Goal: Task Accomplishment & Management: Complete application form

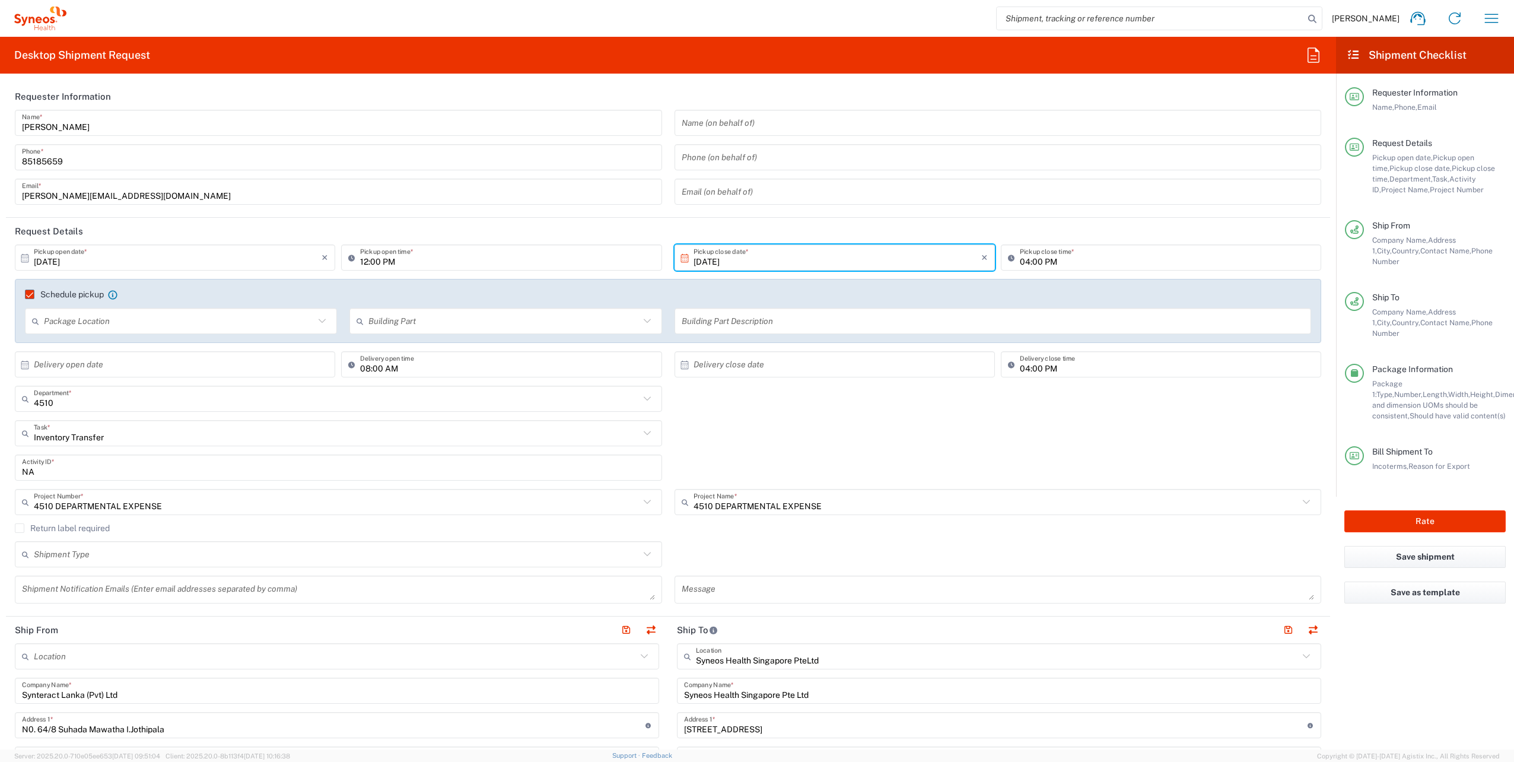
scroll to position [518, 0]
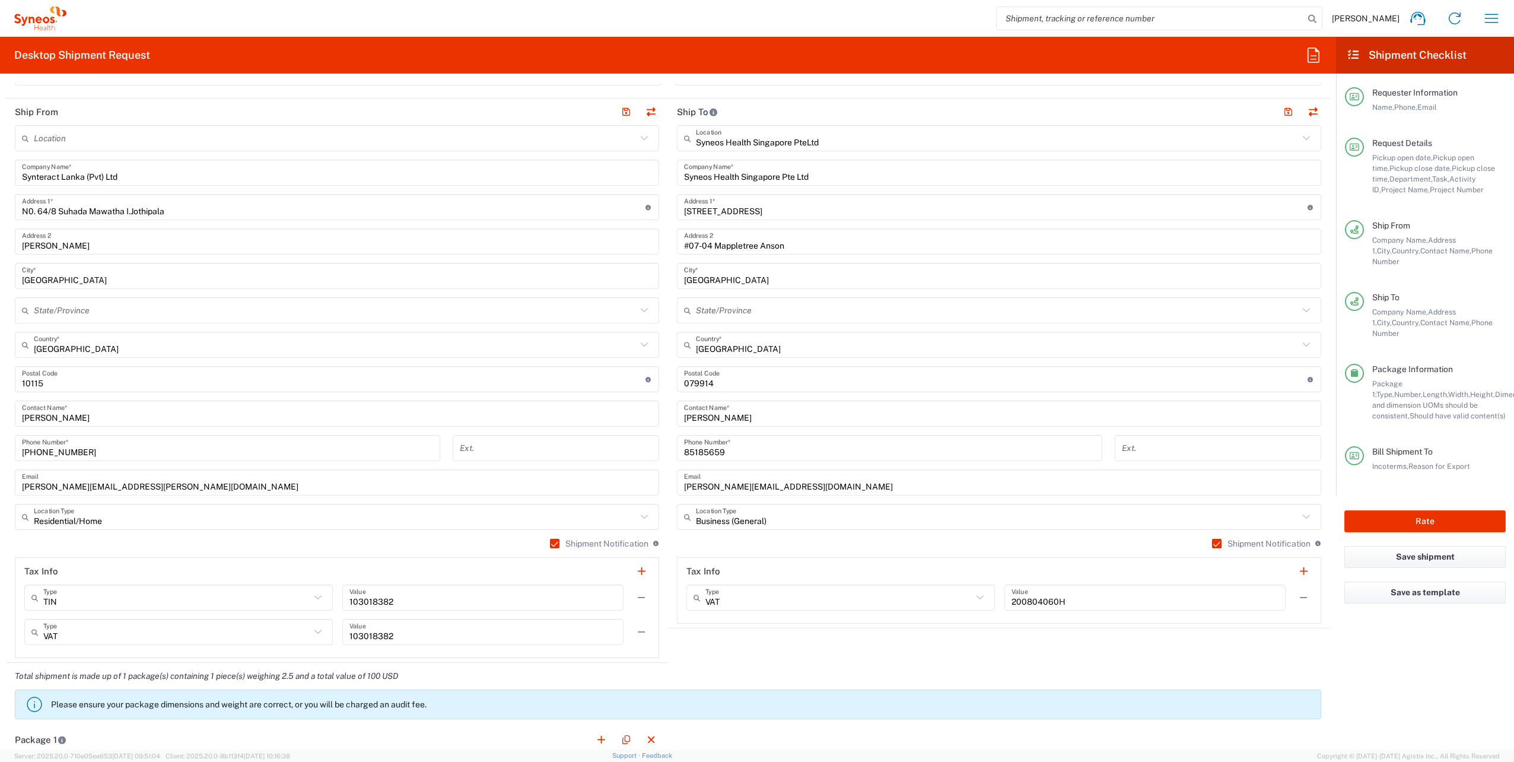
click at [668, 339] on main "Syneos Health Singapore PteLtd Location Syneos Health Singapore PteLtd [PERSON_…" at bounding box center [999, 374] width 662 height 498
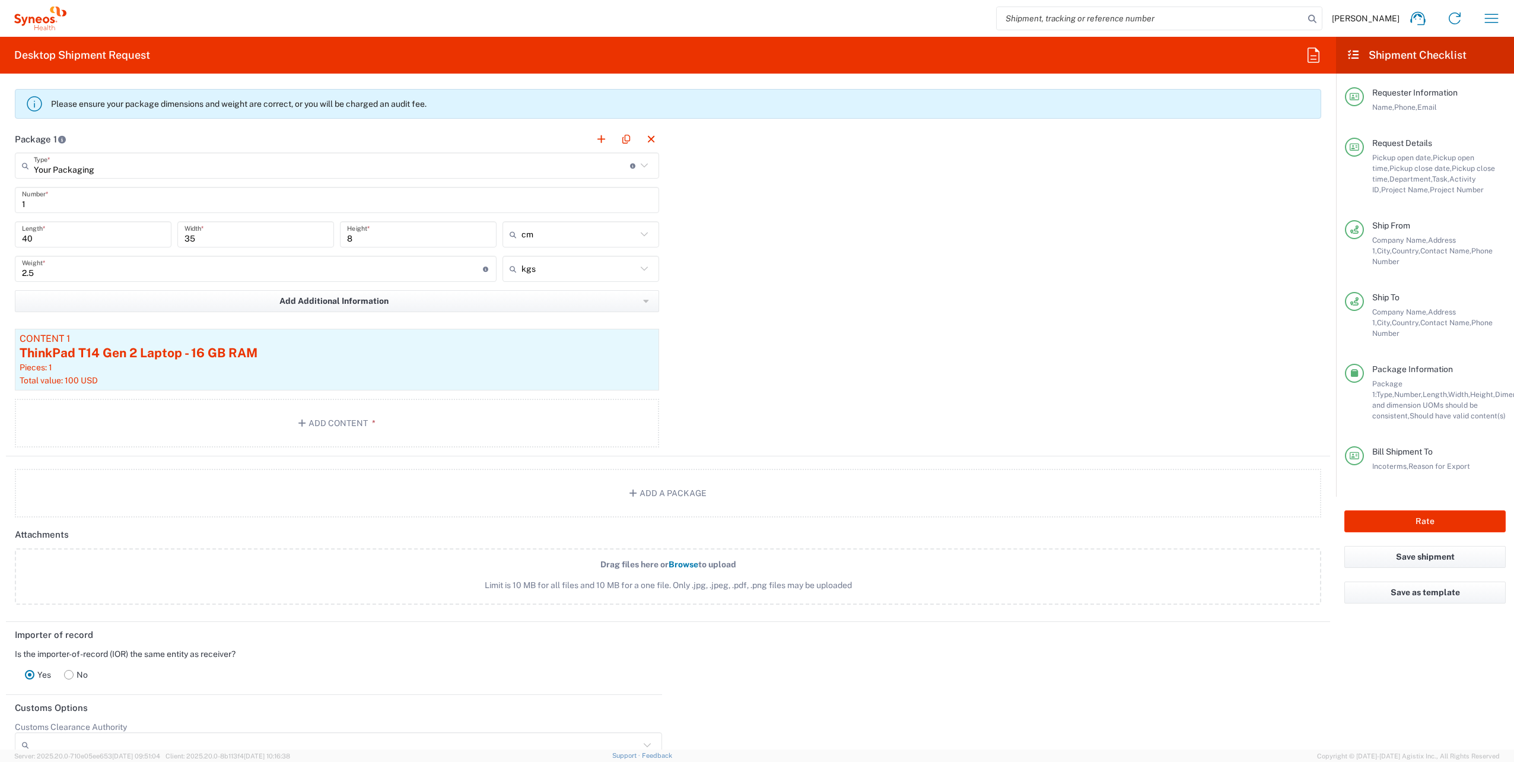
scroll to position [1379, 0]
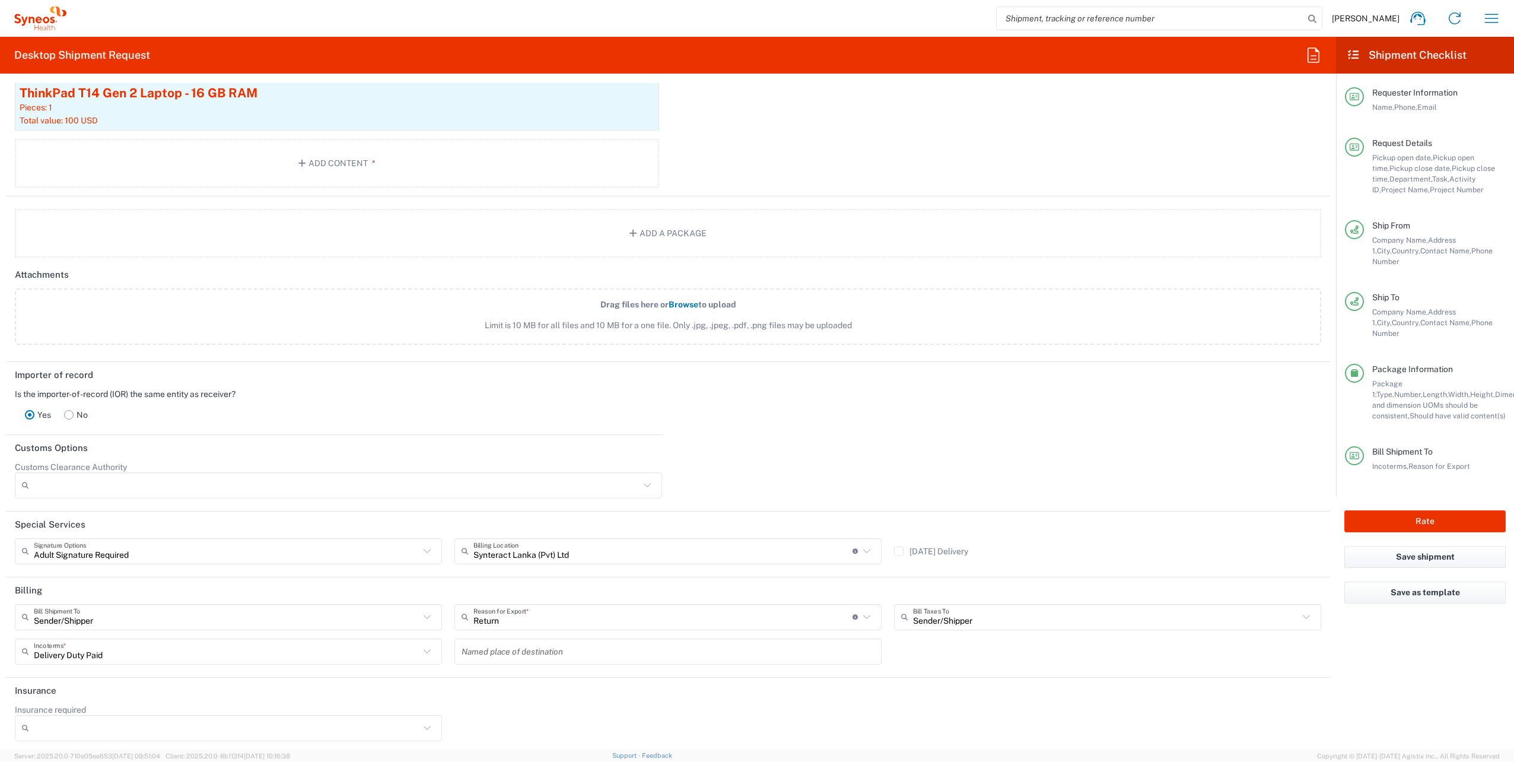
type input "Synteract Lanka (Pvt) Ltd"
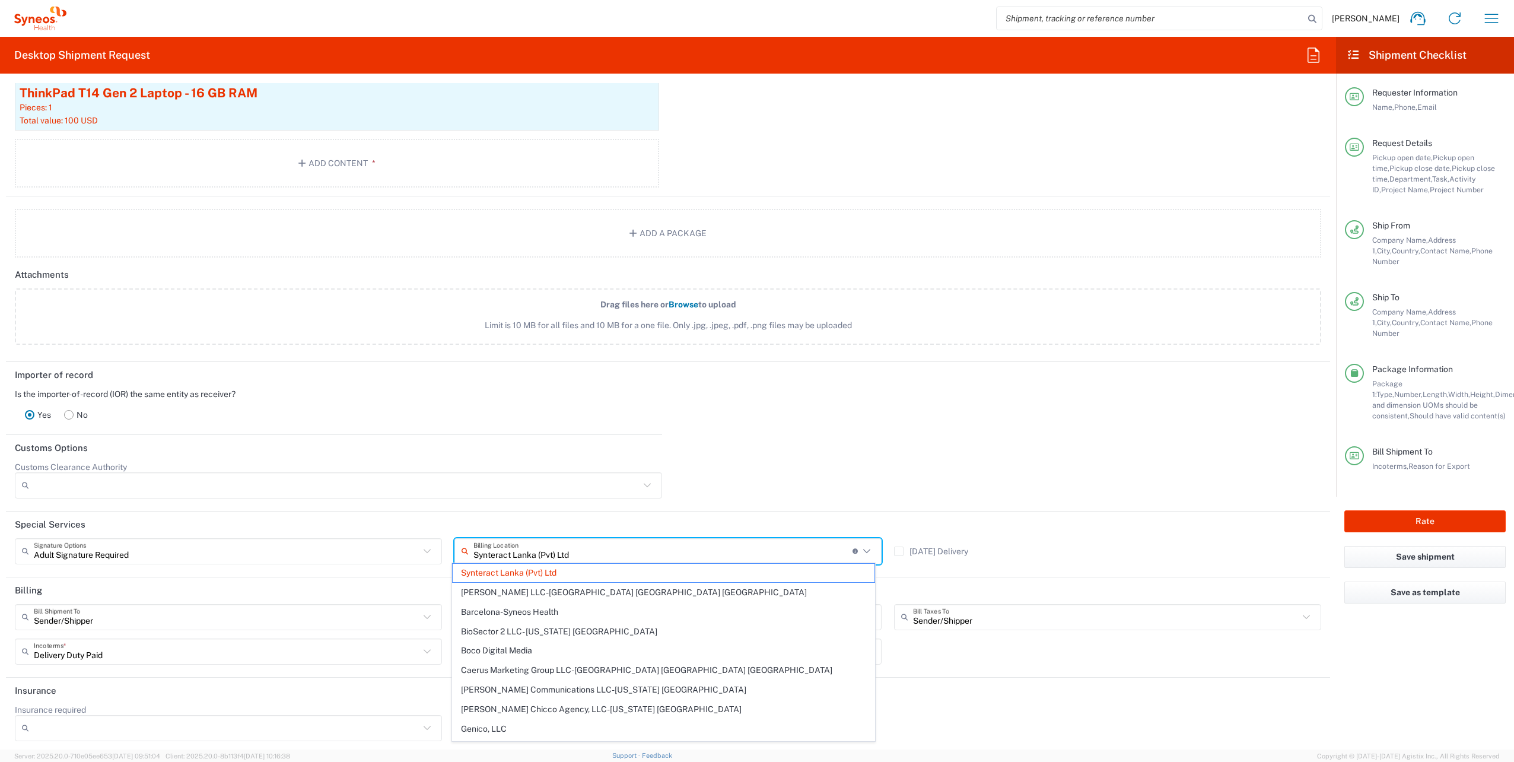
click at [583, 551] on input "Synteract Lanka (Pvt) Ltd" at bounding box center [663, 551] width 379 height 21
click at [748, 504] on agx-form-section "Customs Options Customs Clearance Authority Use Carrier or Agent Broker Use My …" at bounding box center [668, 473] width 1325 height 77
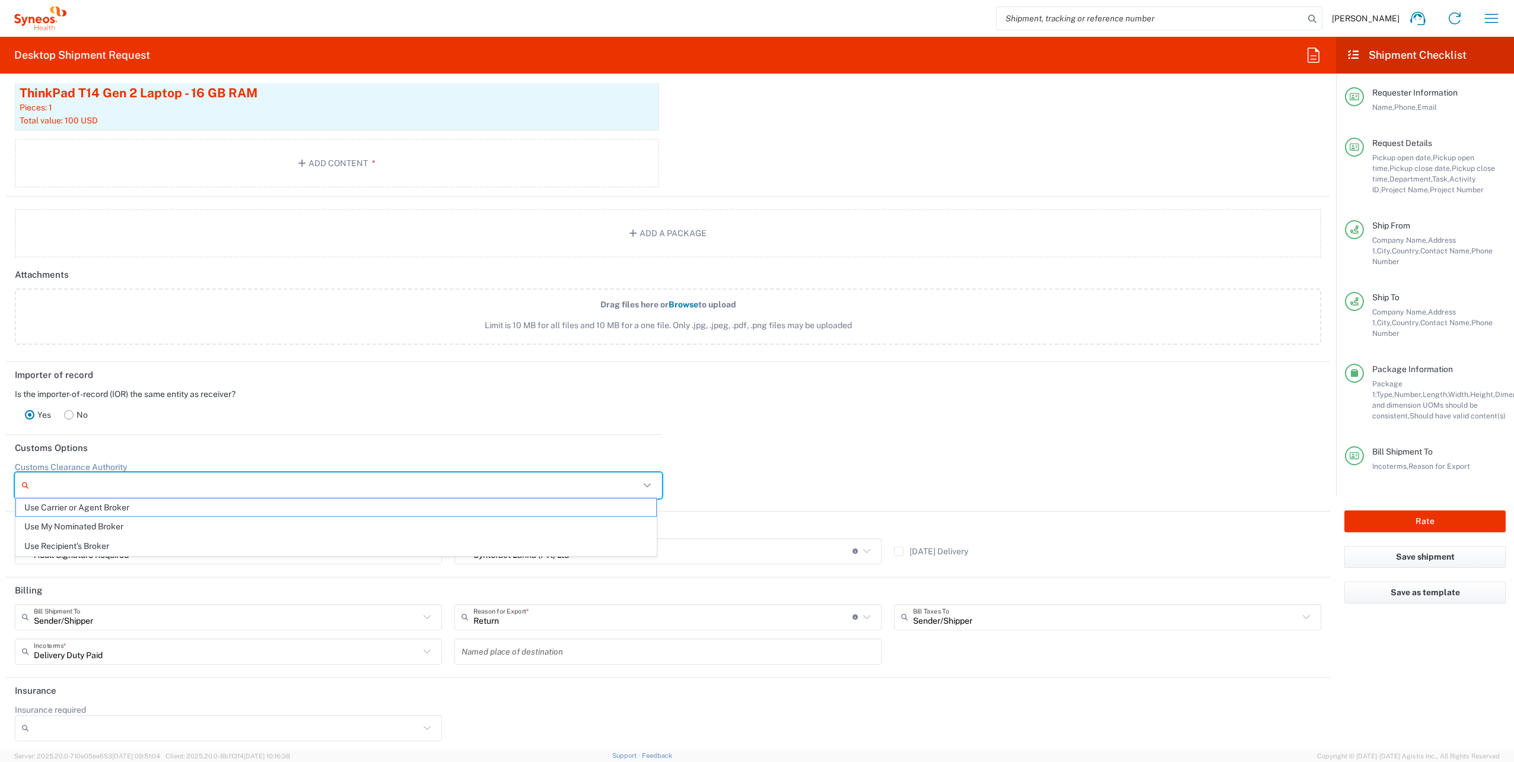
click at [169, 482] on input "Customs Clearance Authority" at bounding box center [337, 485] width 606 height 19
click at [352, 407] on div "Yes No" at bounding box center [334, 414] width 639 height 31
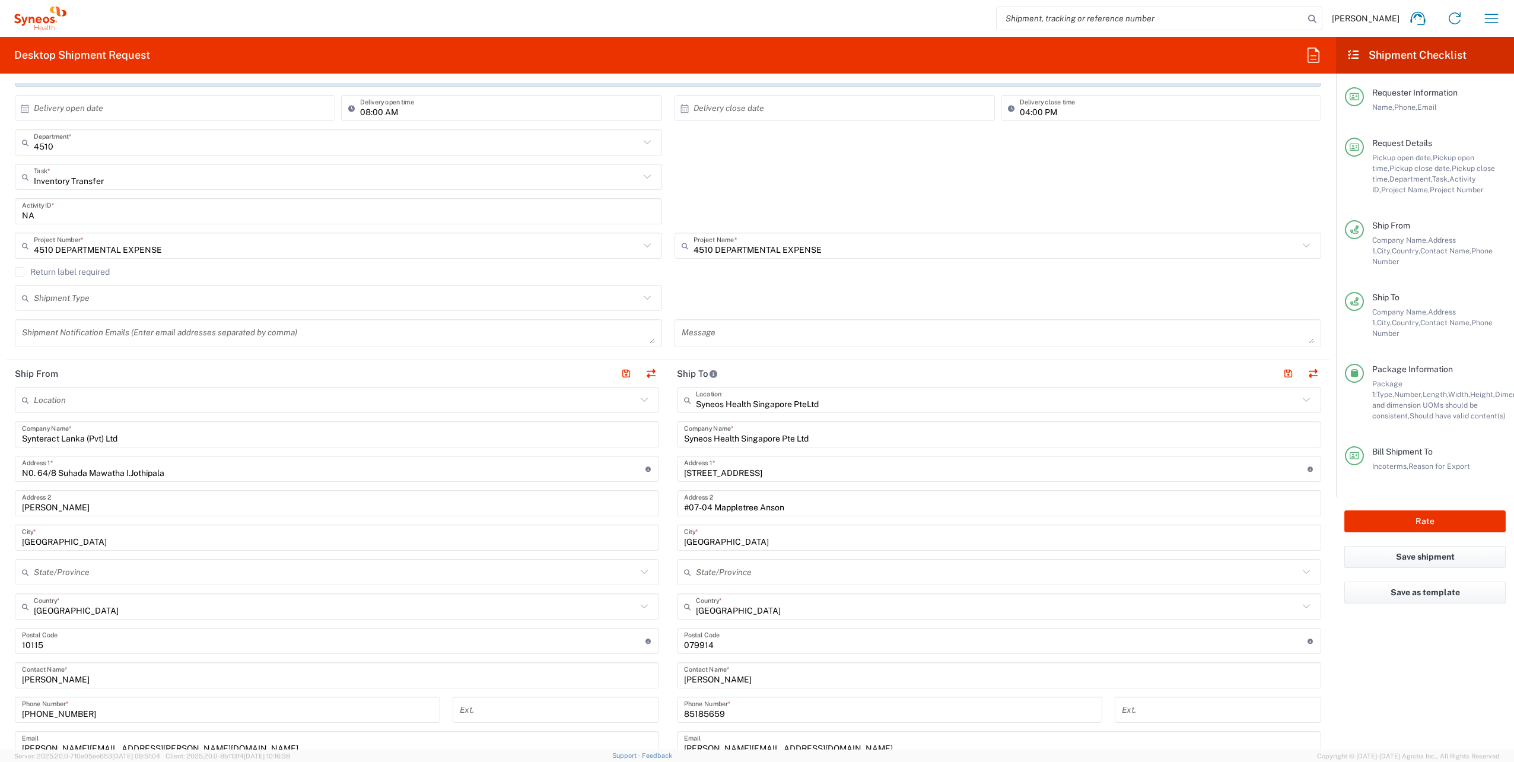
scroll to position [256, 0]
click at [644, 300] on icon at bounding box center [647, 298] width 15 height 15
click at [749, 299] on div "Shipment Type Batch Regular" at bounding box center [668, 302] width 1319 height 34
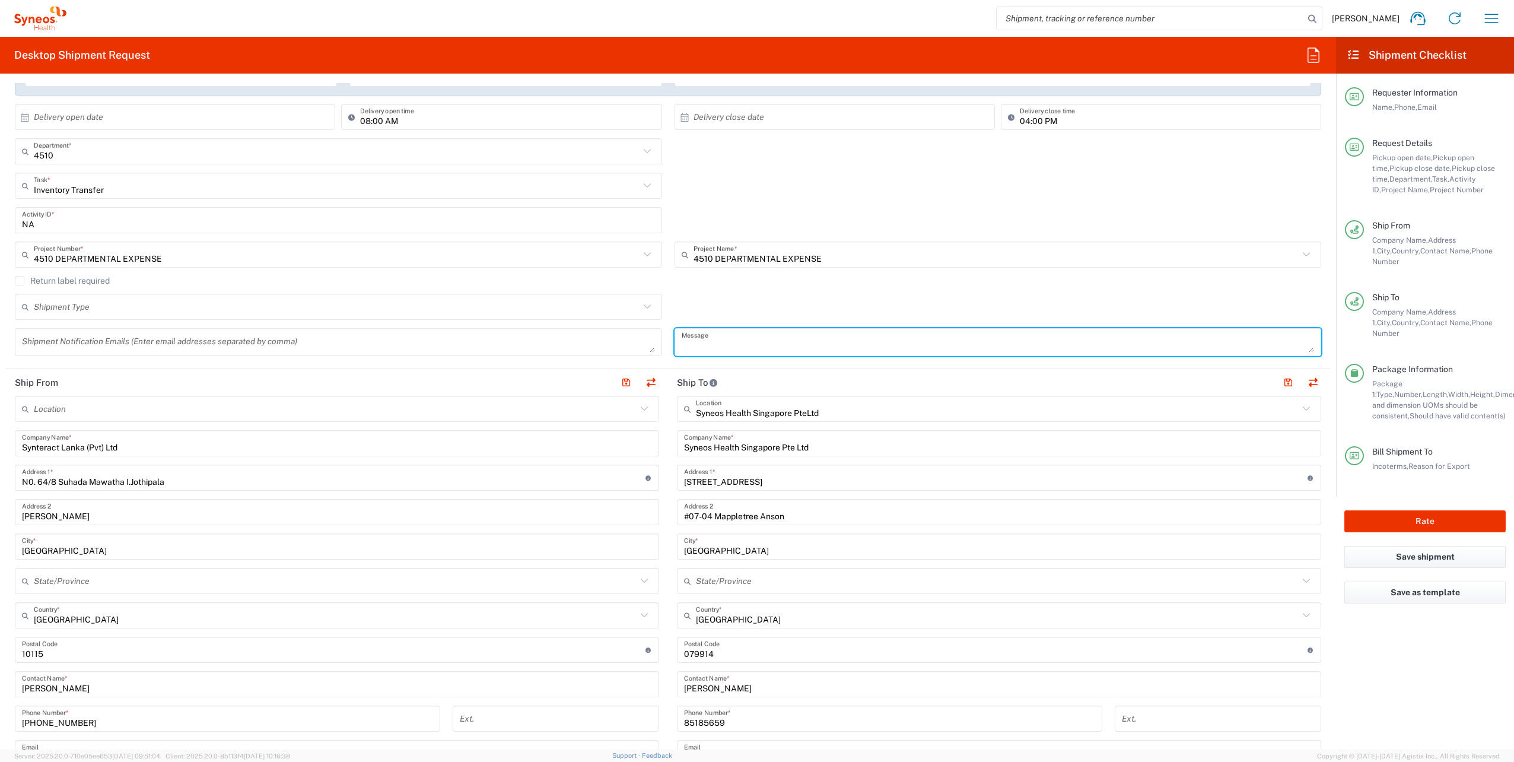
click at [726, 348] on textarea at bounding box center [998, 342] width 633 height 21
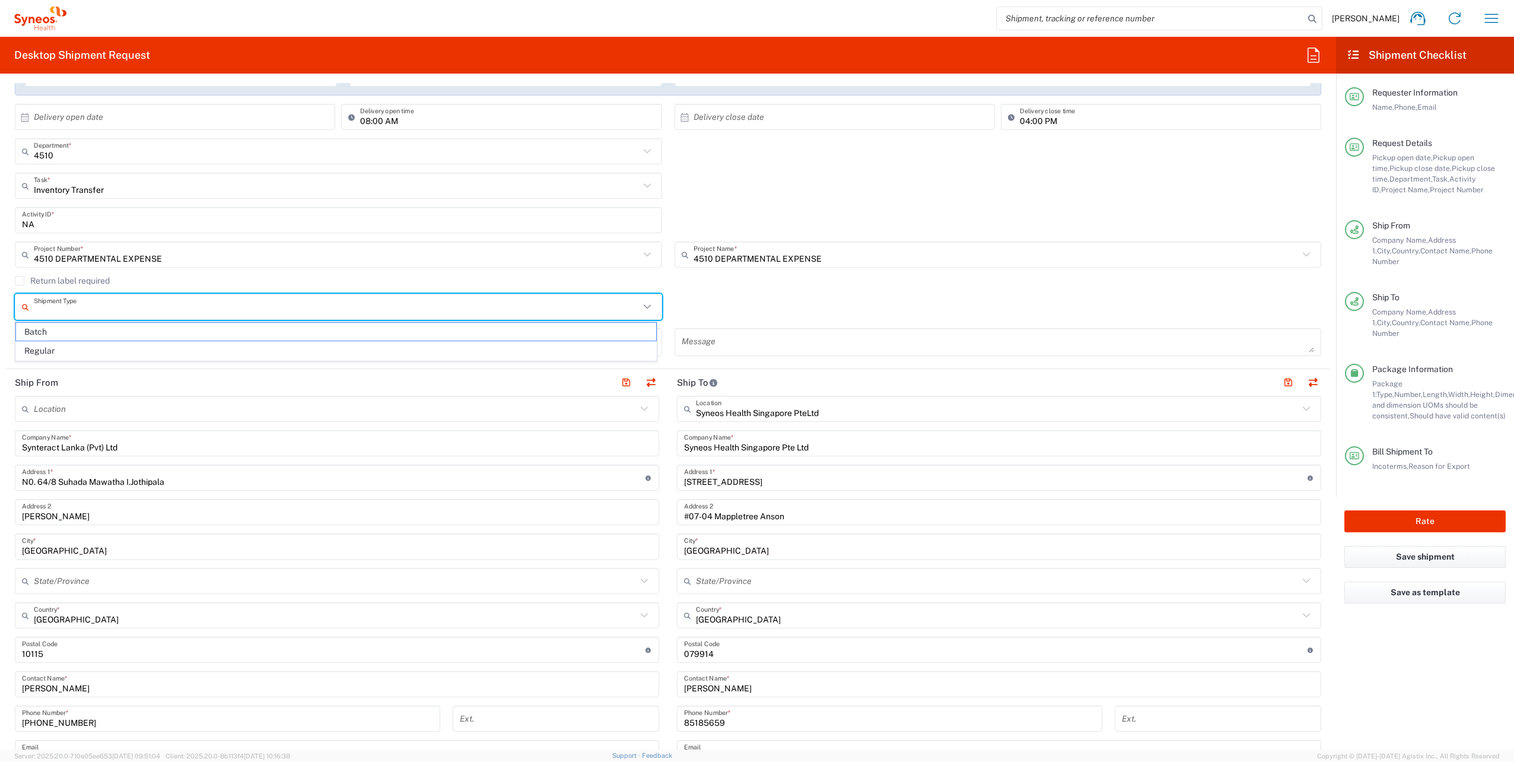
click at [287, 311] on input "text" at bounding box center [337, 307] width 606 height 21
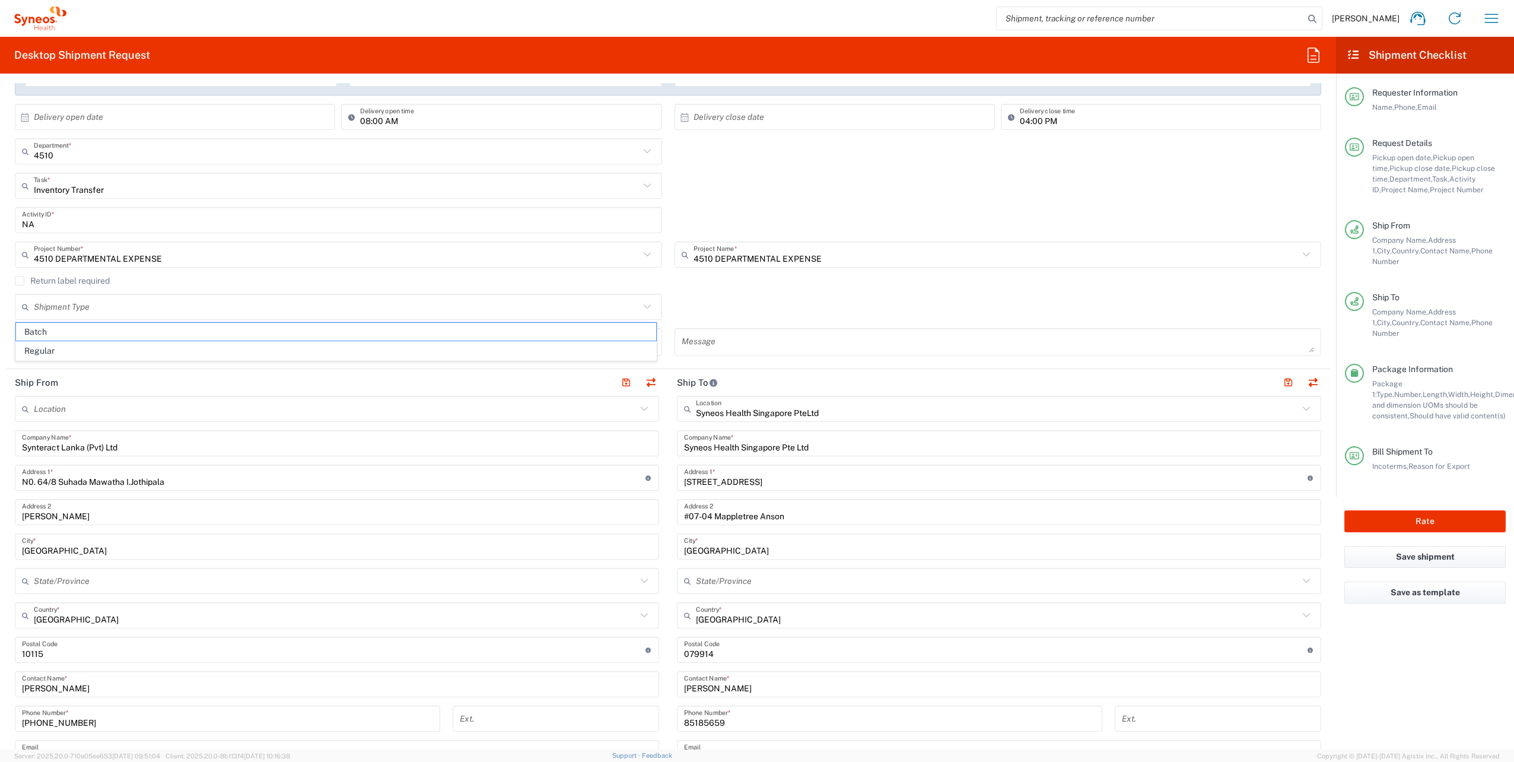
click at [720, 311] on div "Shipment Type Batch Regular" at bounding box center [668, 311] width 1319 height 34
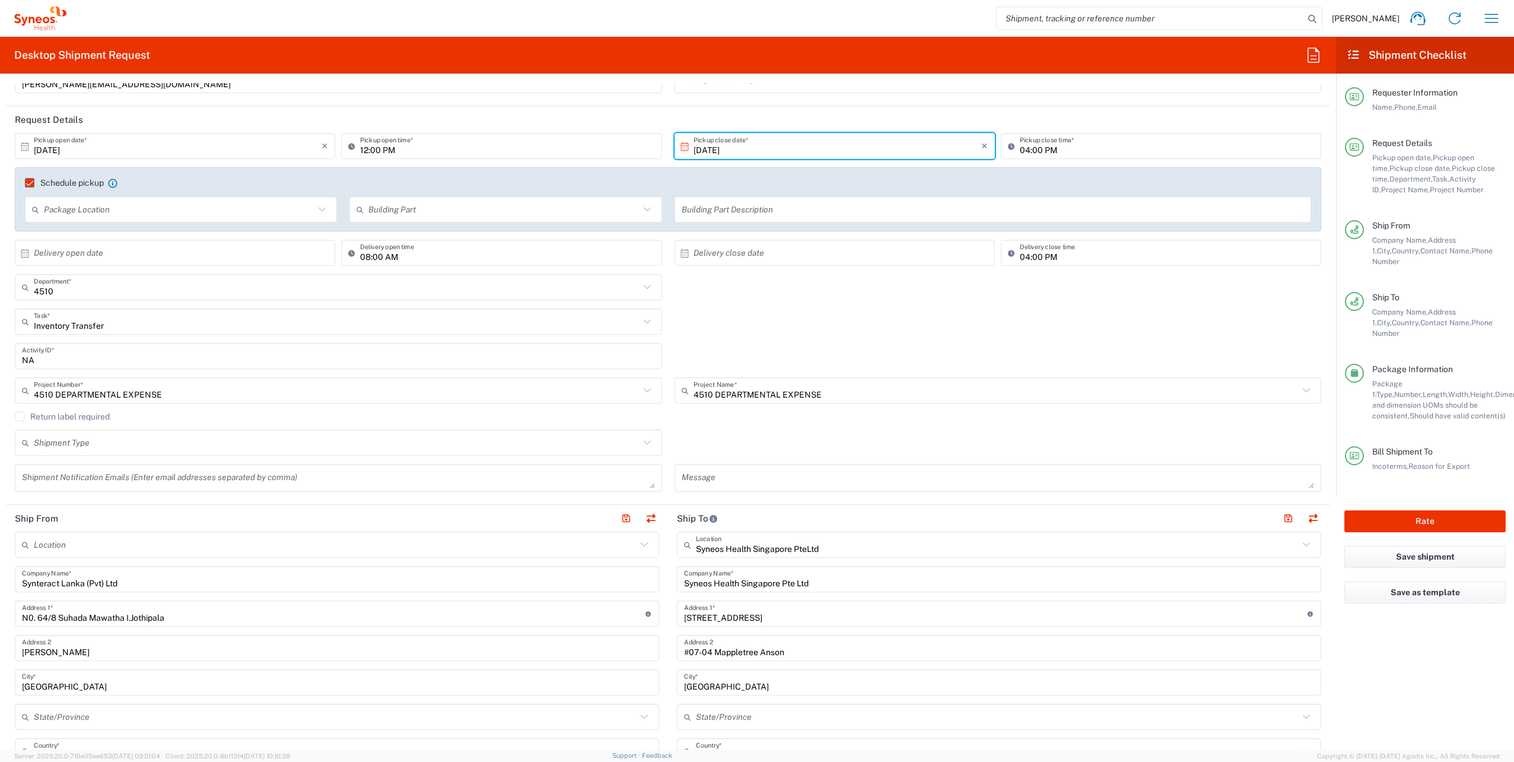
scroll to position [113, 0]
click at [646, 319] on icon at bounding box center [647, 319] width 15 height 15
type input "Inventory Transfer"
click at [781, 330] on div "Inventory Transfer Task * Inventory Transfer Break/Fix New Hire Other Refresh" at bounding box center [668, 324] width 1319 height 34
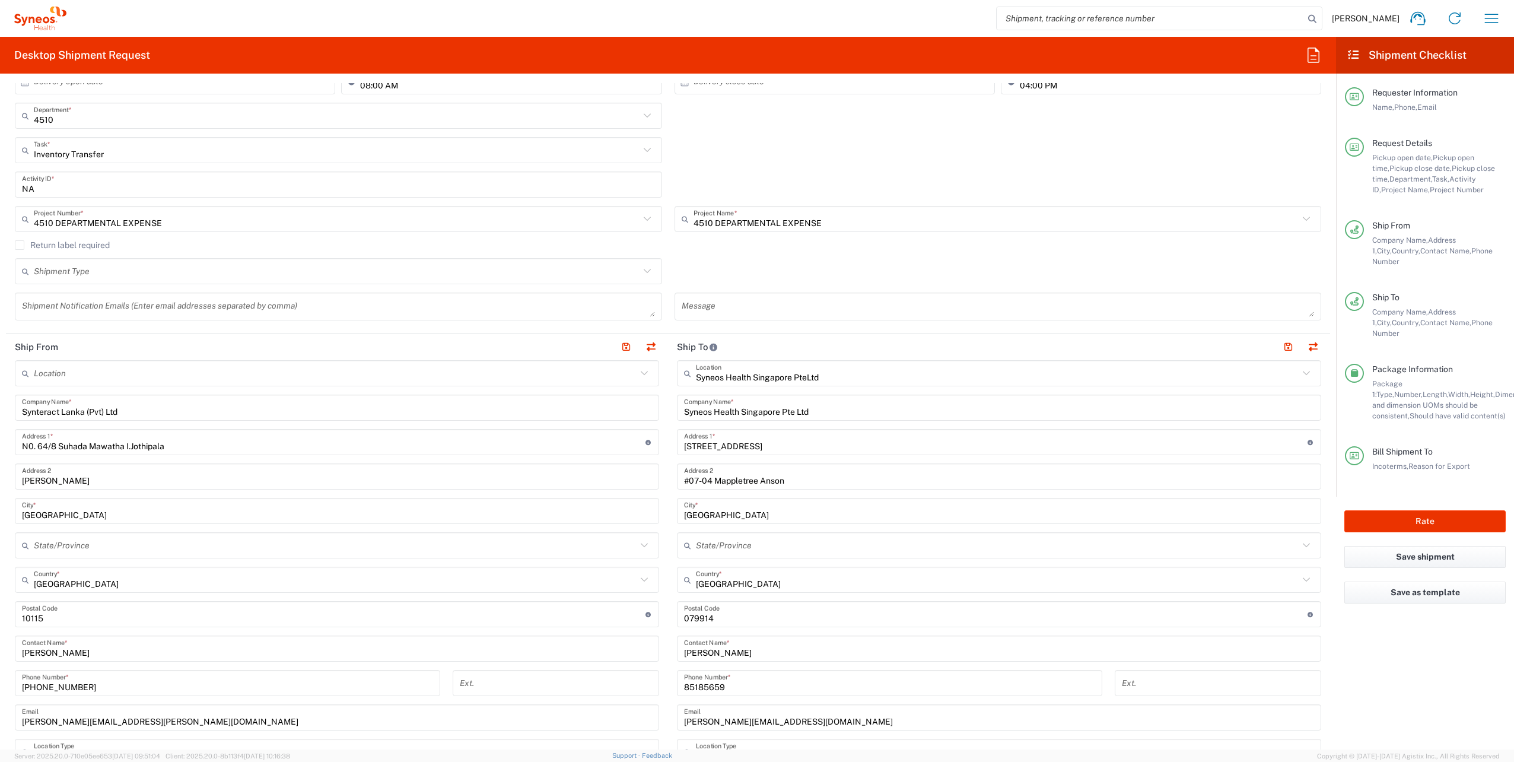
scroll to position [292, 0]
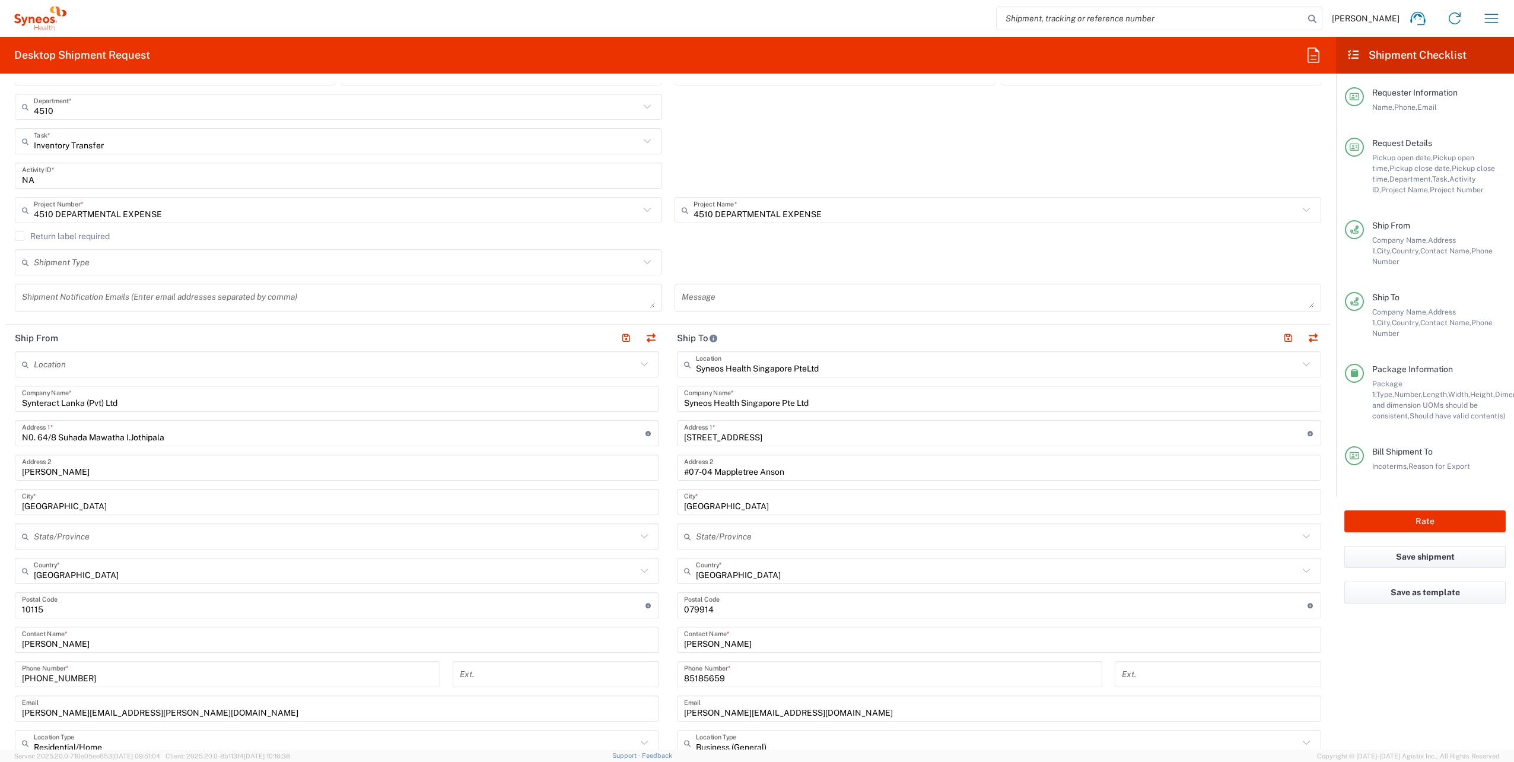
click at [1036, 168] on div "NA Activity ID *" at bounding box center [668, 180] width 1319 height 34
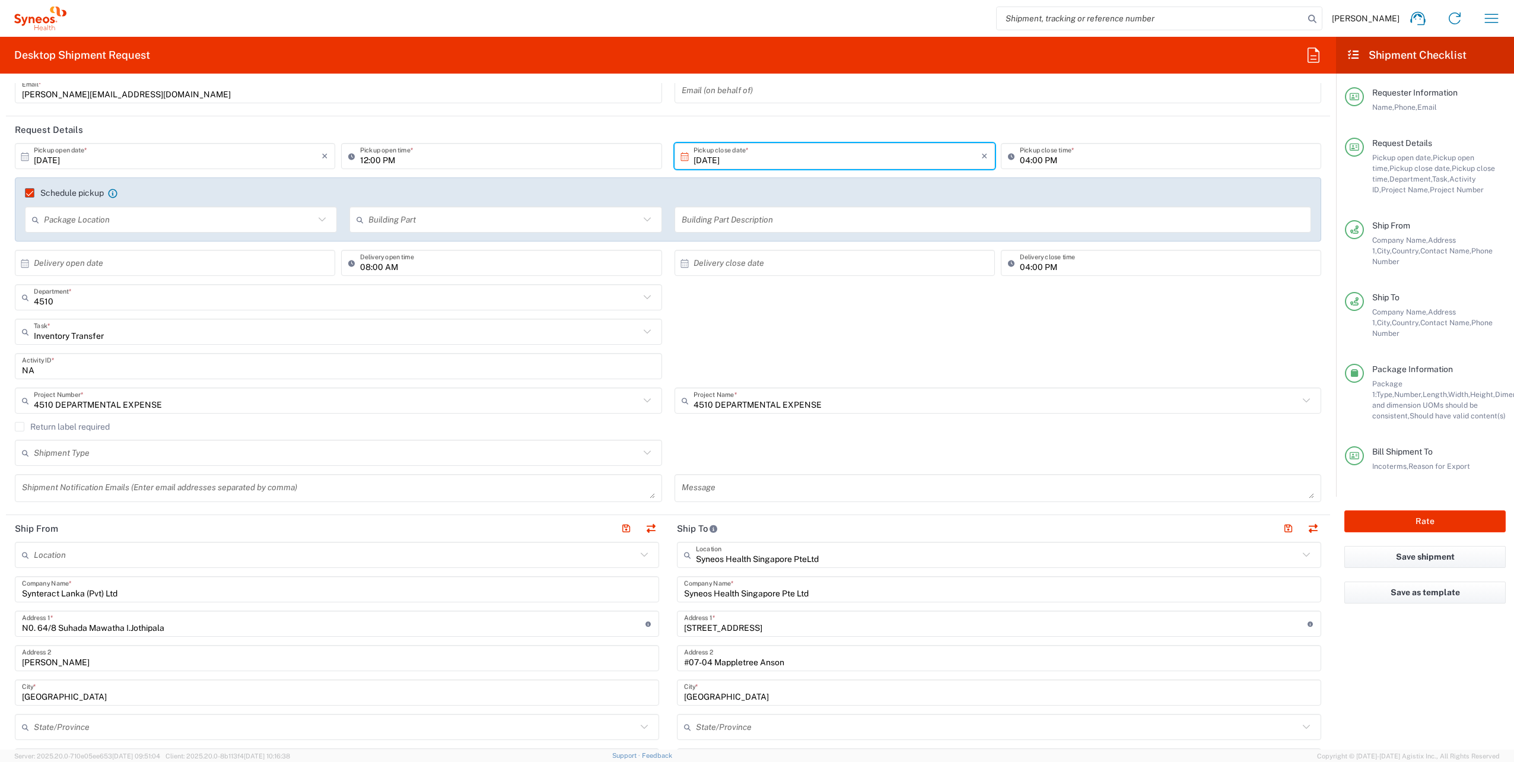
scroll to position [101, 0]
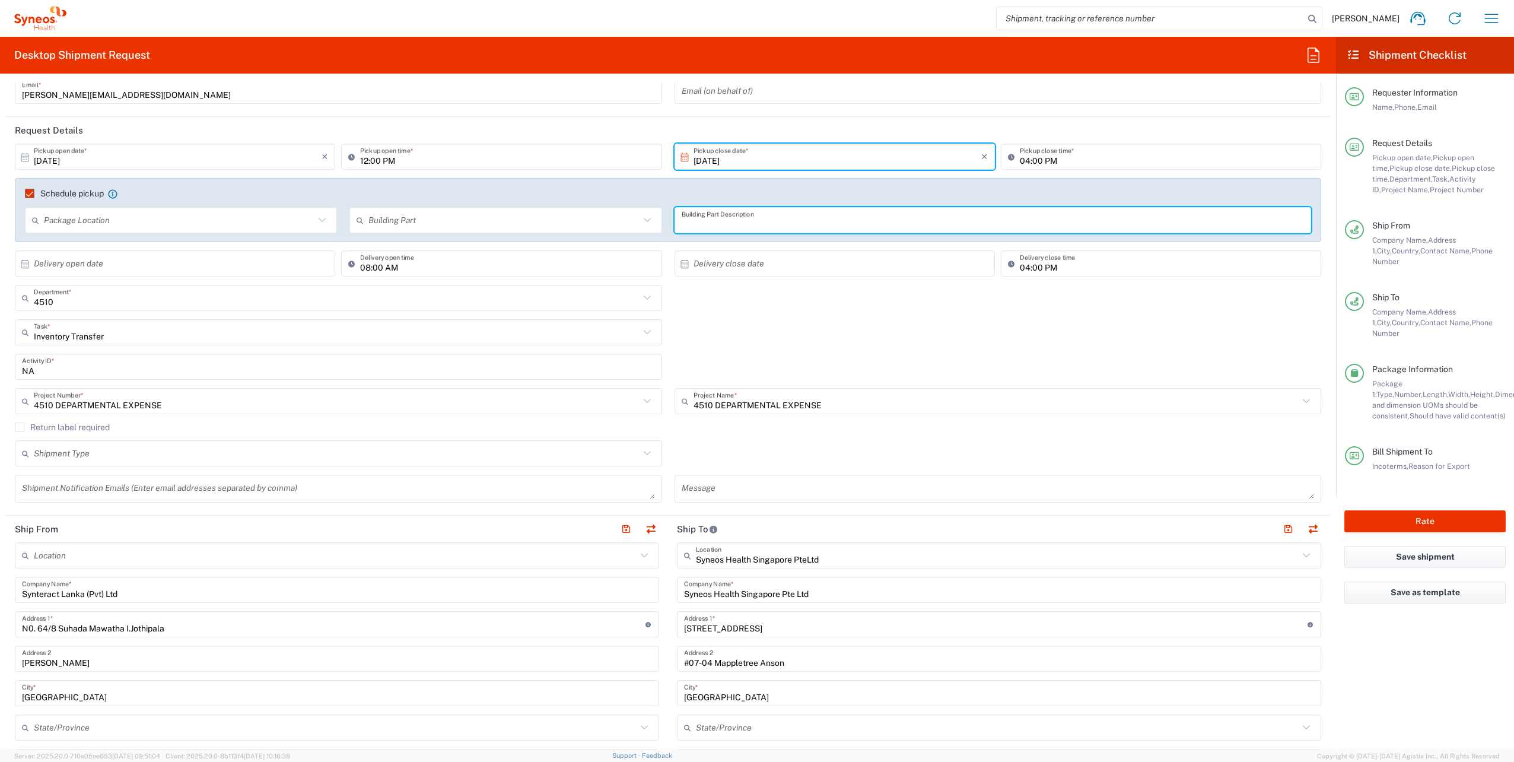
click at [786, 215] on input "text" at bounding box center [993, 220] width 623 height 21
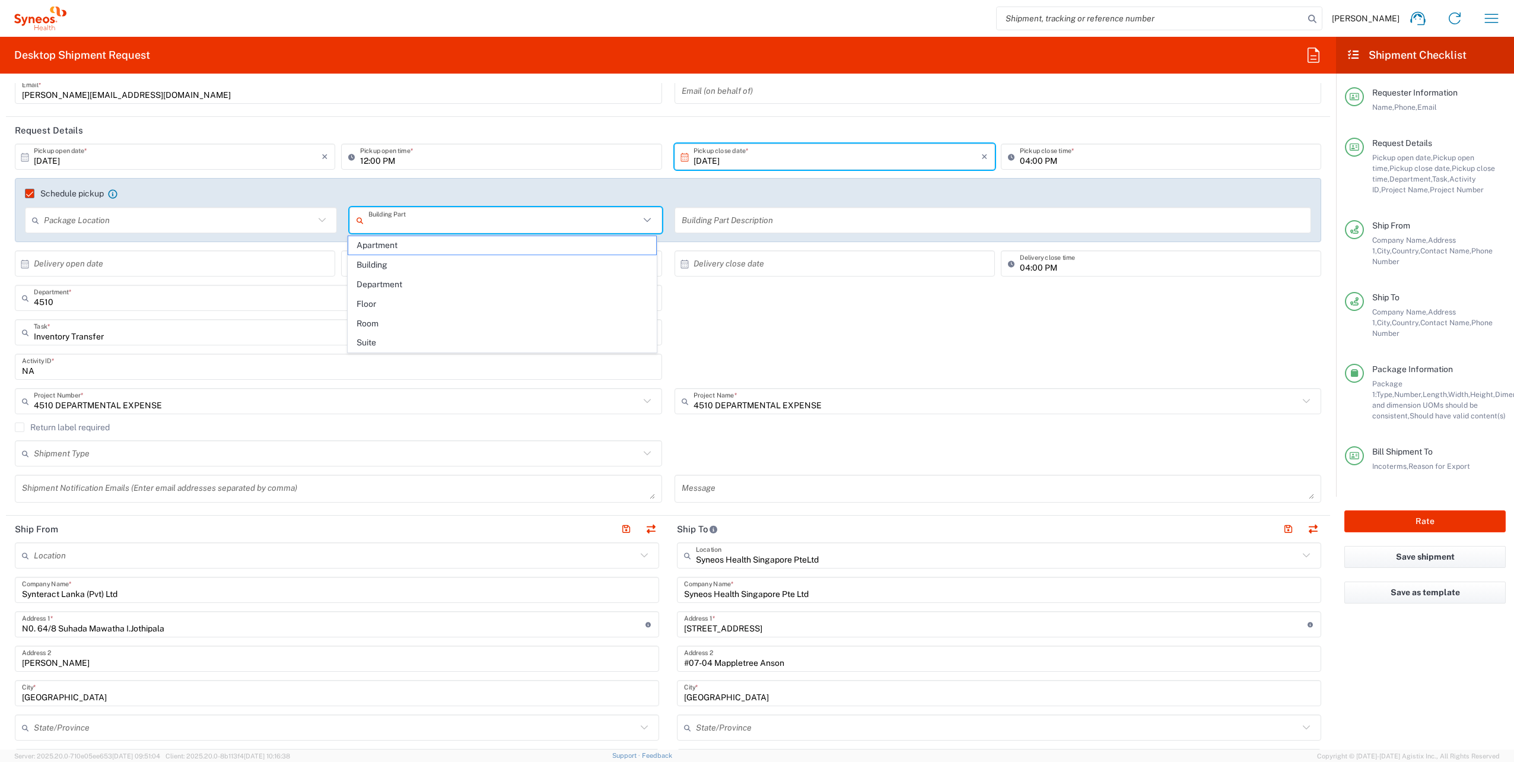
click at [505, 220] on input "text" at bounding box center [504, 220] width 271 height 21
click at [693, 301] on div "4510 Department * 4510 3000 3100 3109 3110 3111 3112 3125 3130 3135 3136 3150 3…" at bounding box center [668, 302] width 1319 height 34
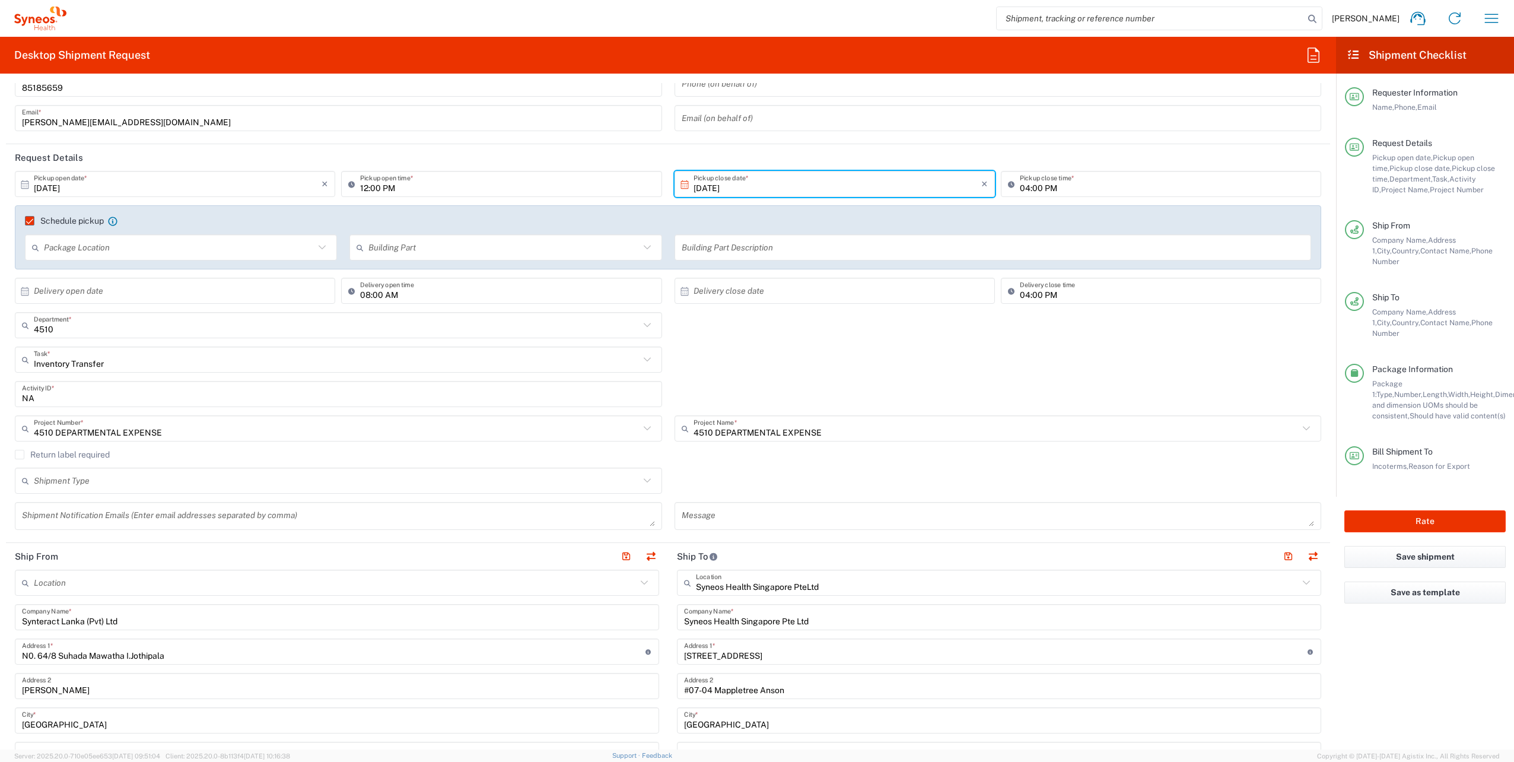
scroll to position [14, 0]
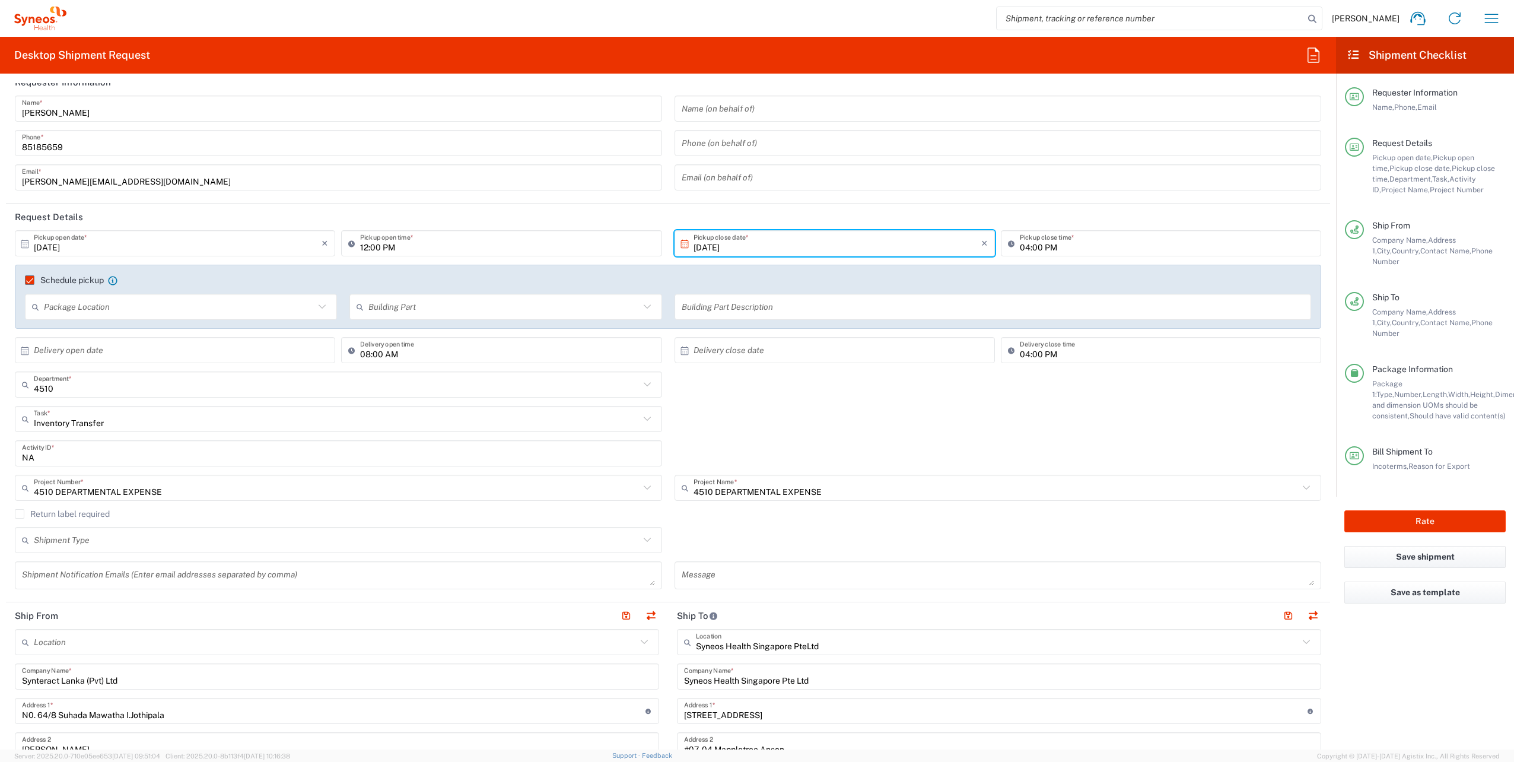
click at [641, 484] on icon at bounding box center [647, 487] width 15 height 15
type input "4510 DEPARTMENTAL EXPENSE"
click at [641, 484] on icon at bounding box center [650, 487] width 18 height 21
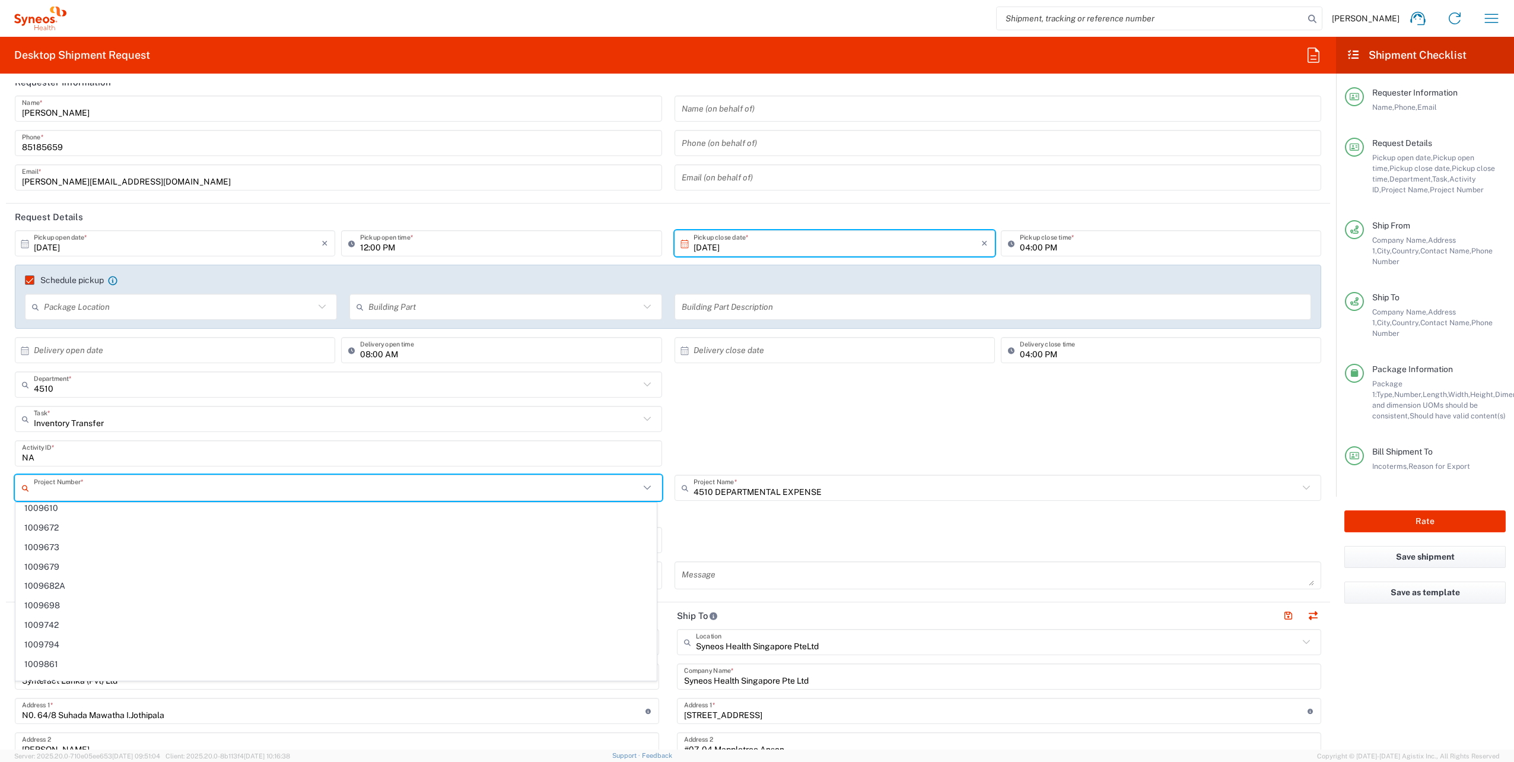
scroll to position [8422, 0]
click at [436, 490] on input "text" at bounding box center [337, 488] width 606 height 21
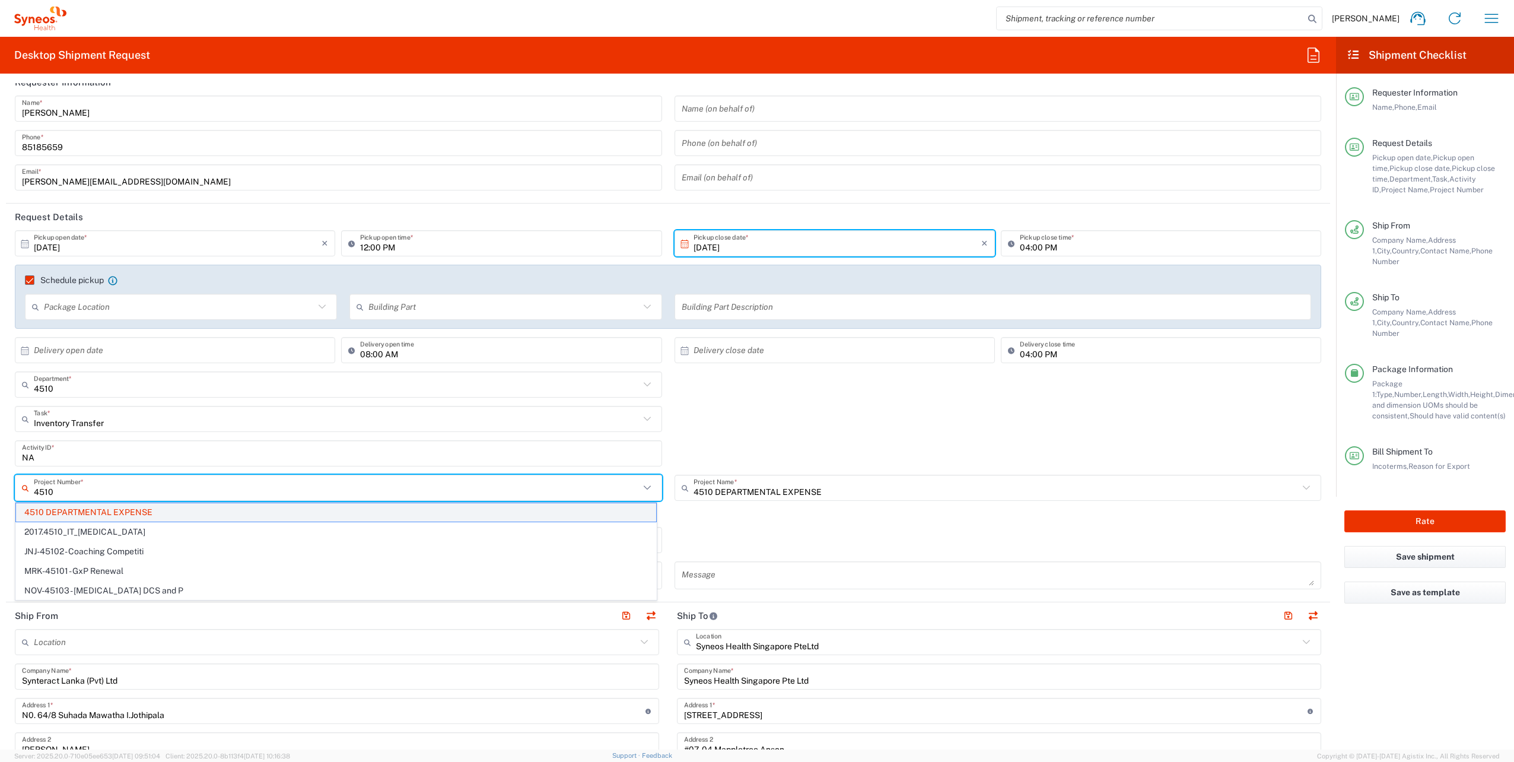
type input "4510"
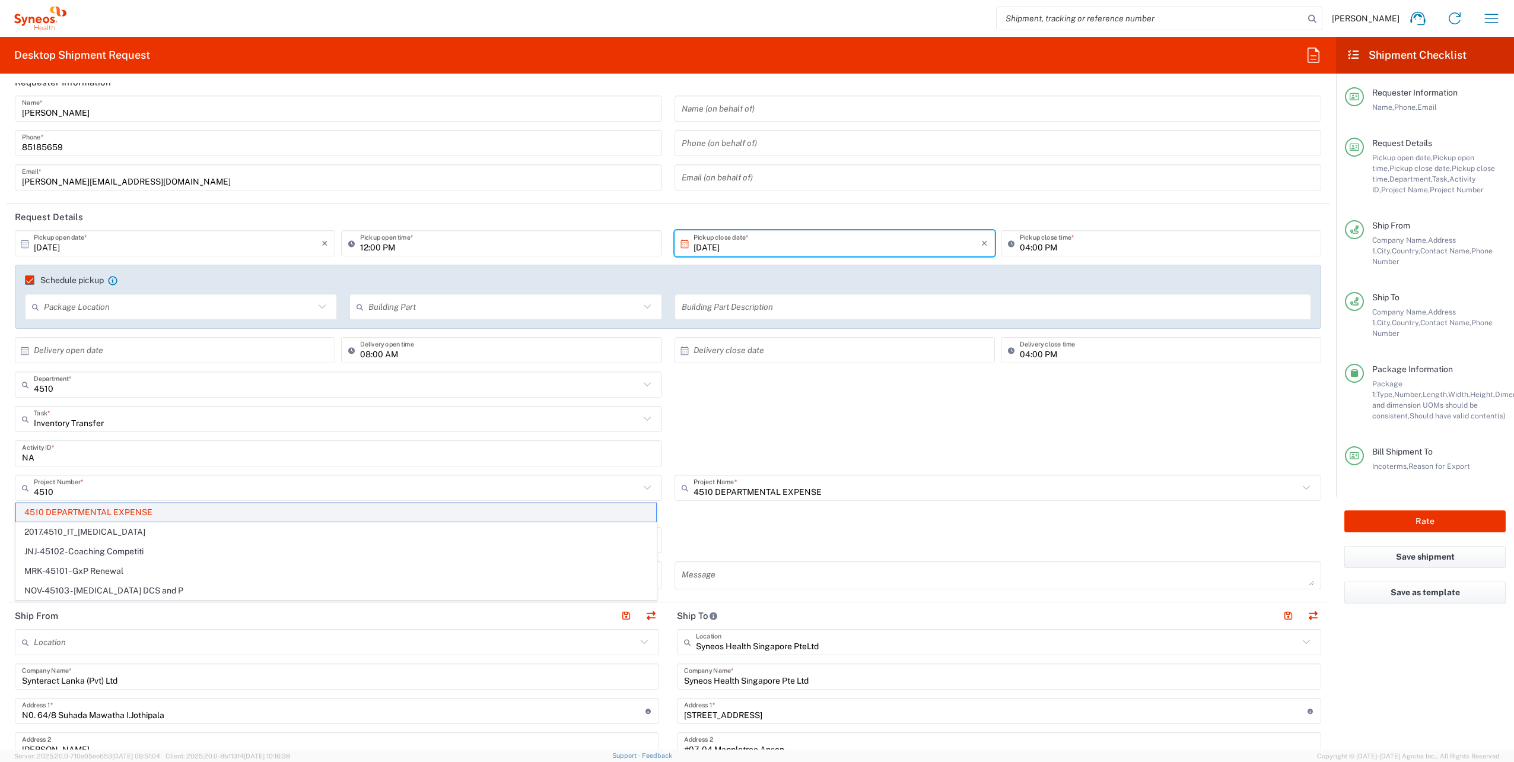
click at [166, 514] on span "4510 DEPARTMENTAL EXPENSE" at bounding box center [336, 512] width 640 height 18
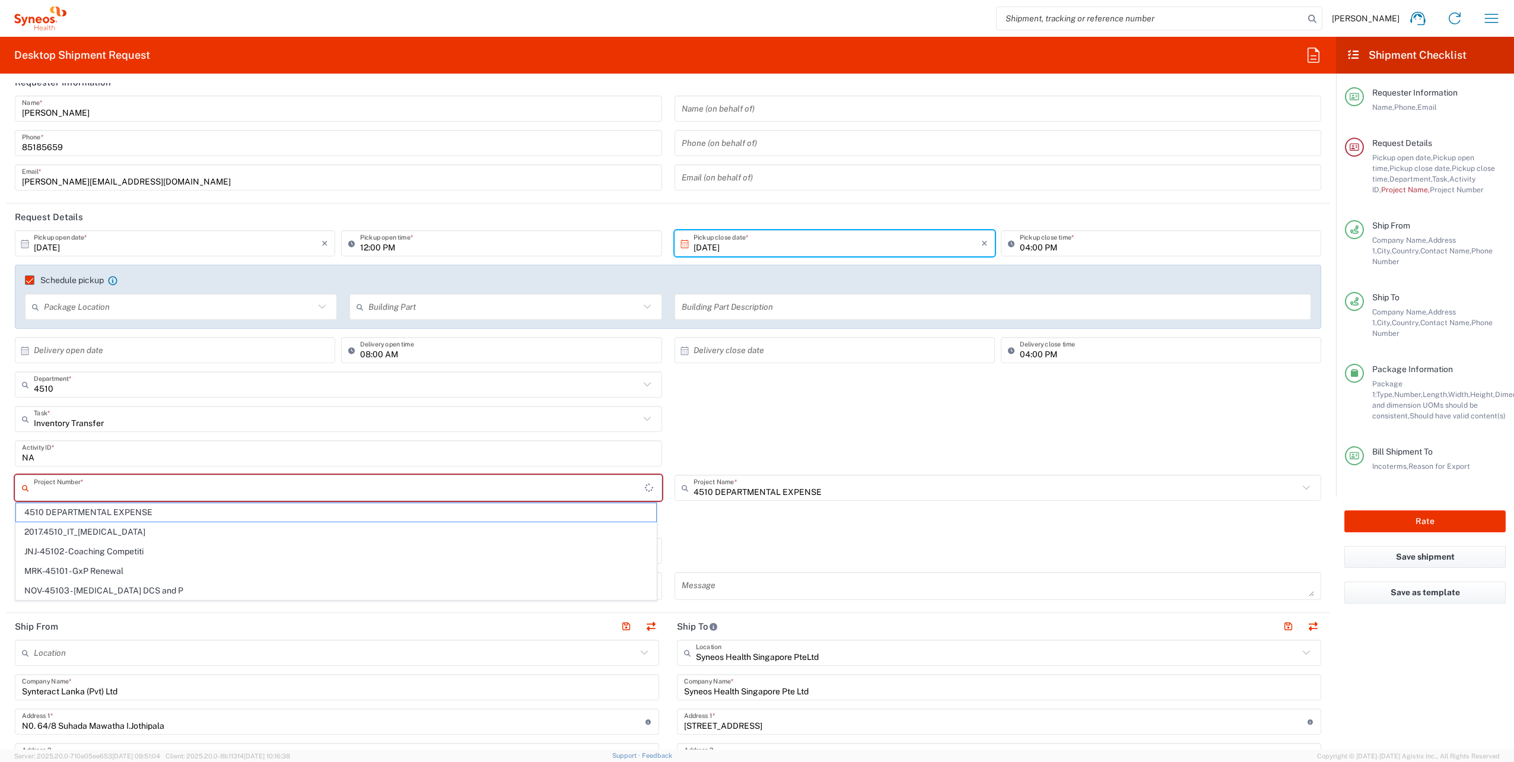
click at [180, 490] on input "text" at bounding box center [339, 488] width 611 height 21
click at [108, 508] on span "4510 DEPARTMENTAL EXPENSE" at bounding box center [336, 512] width 640 height 18
type input "4510 DEPARTMENTAL EXPENSE"
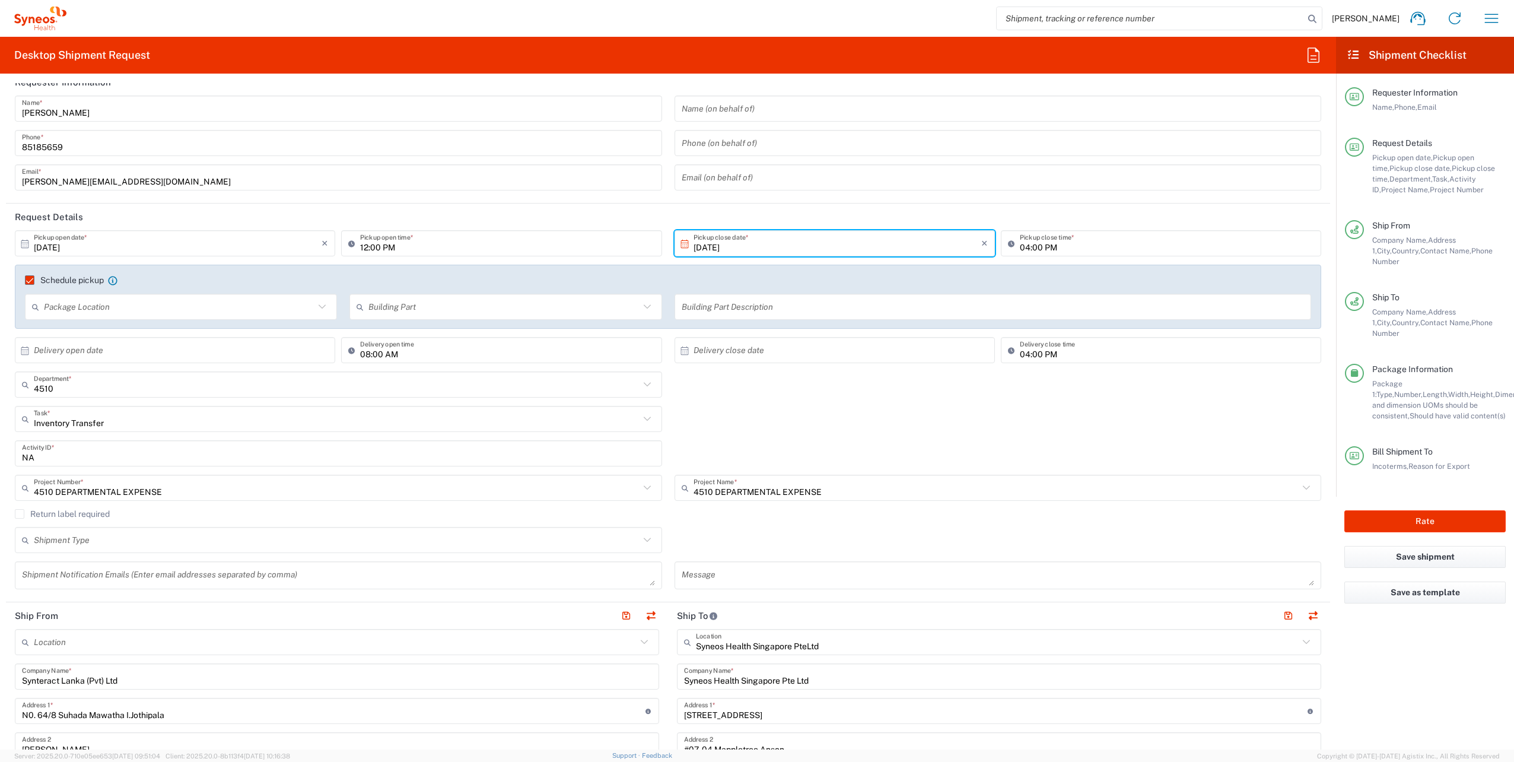
click at [665, 521] on div "Return label required" at bounding box center [668, 518] width 1307 height 18
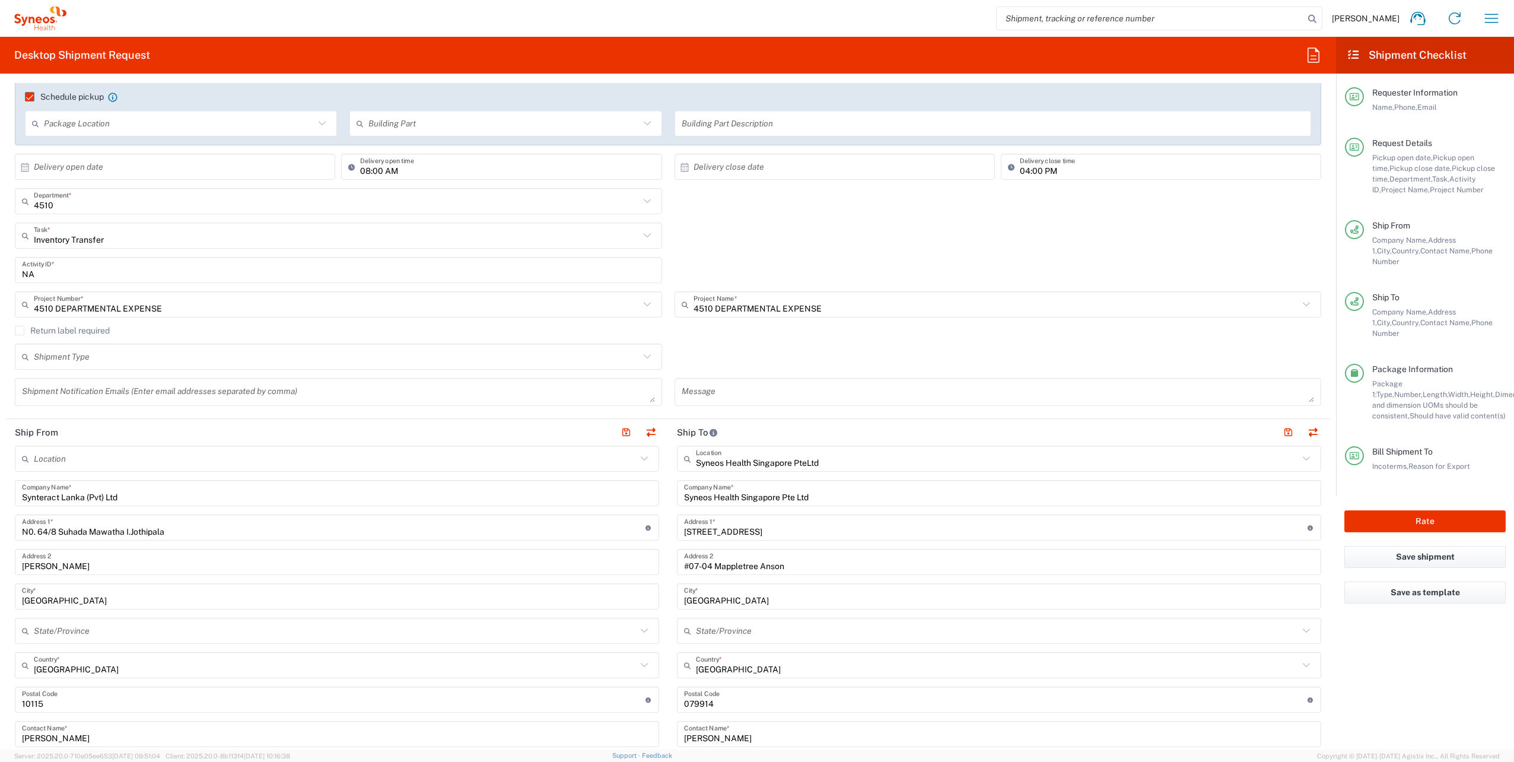
scroll to position [198, 0]
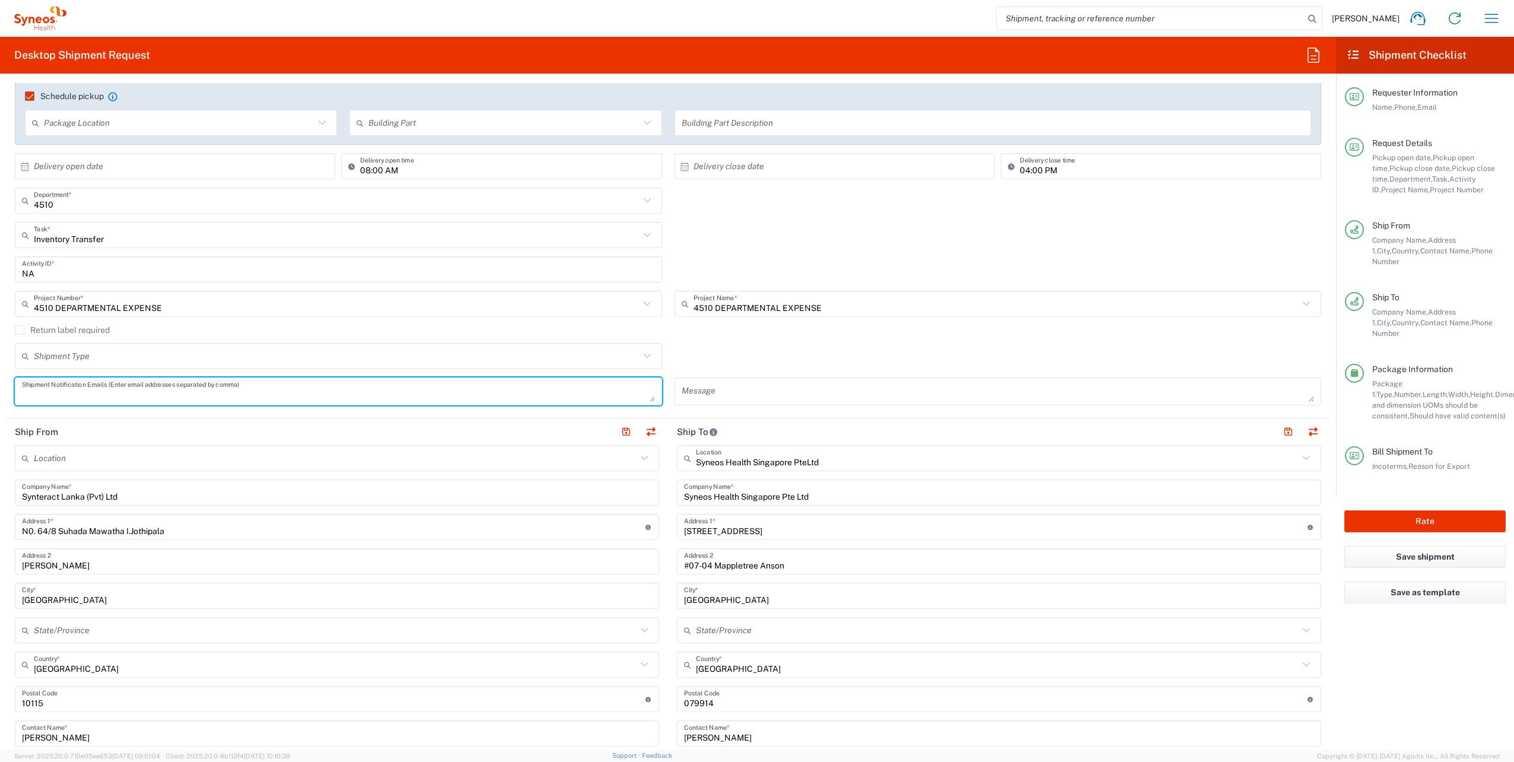
click at [330, 392] on textarea at bounding box center [338, 391] width 633 height 21
paste textarea "[EMAIL_ADDRESS][DOMAIN_NAME]"
type textarea "[EMAIL_ADDRESS][DOMAIN_NAME]"
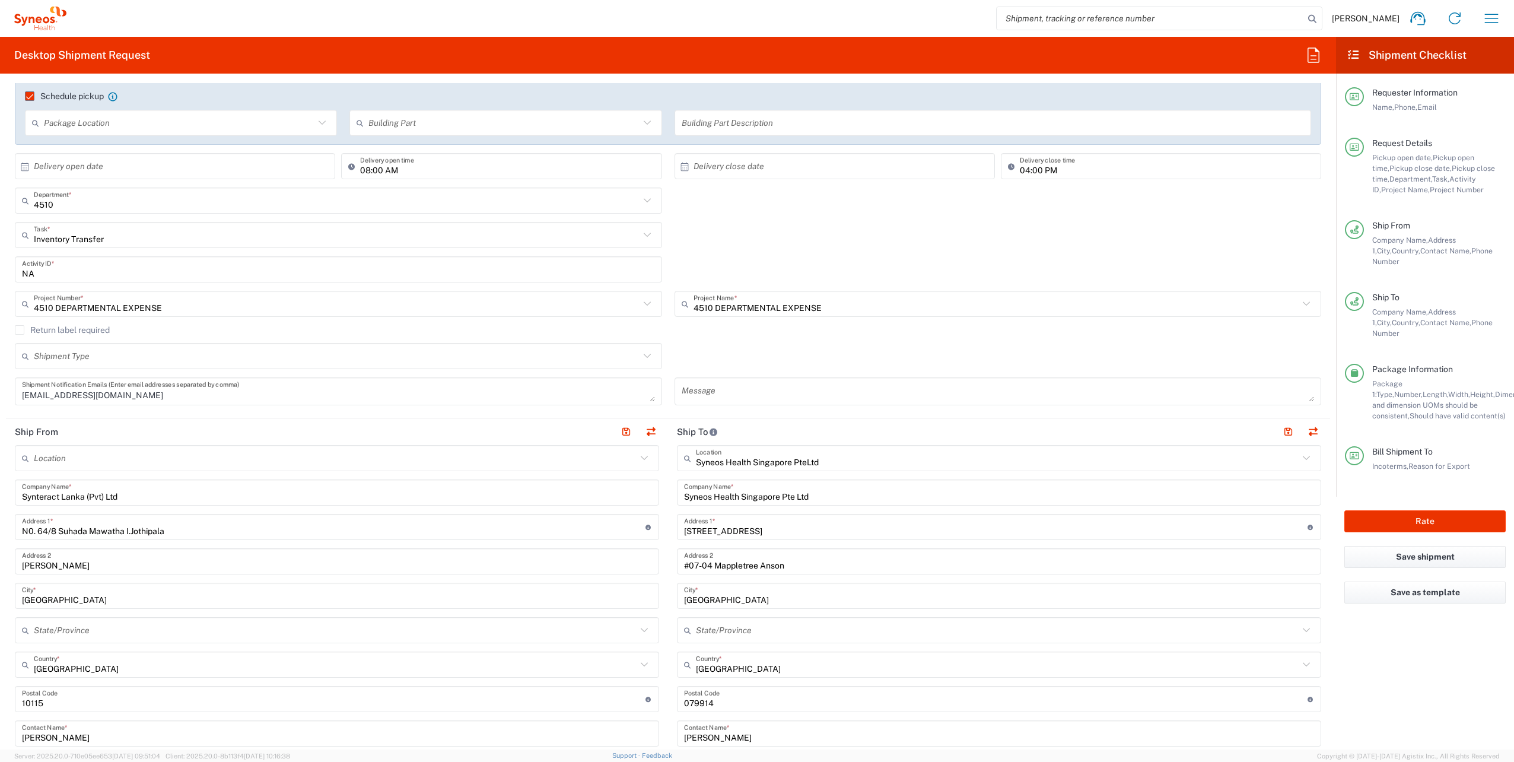
click at [665, 376] on div "Shipment Type Batch Regular" at bounding box center [668, 360] width 1319 height 34
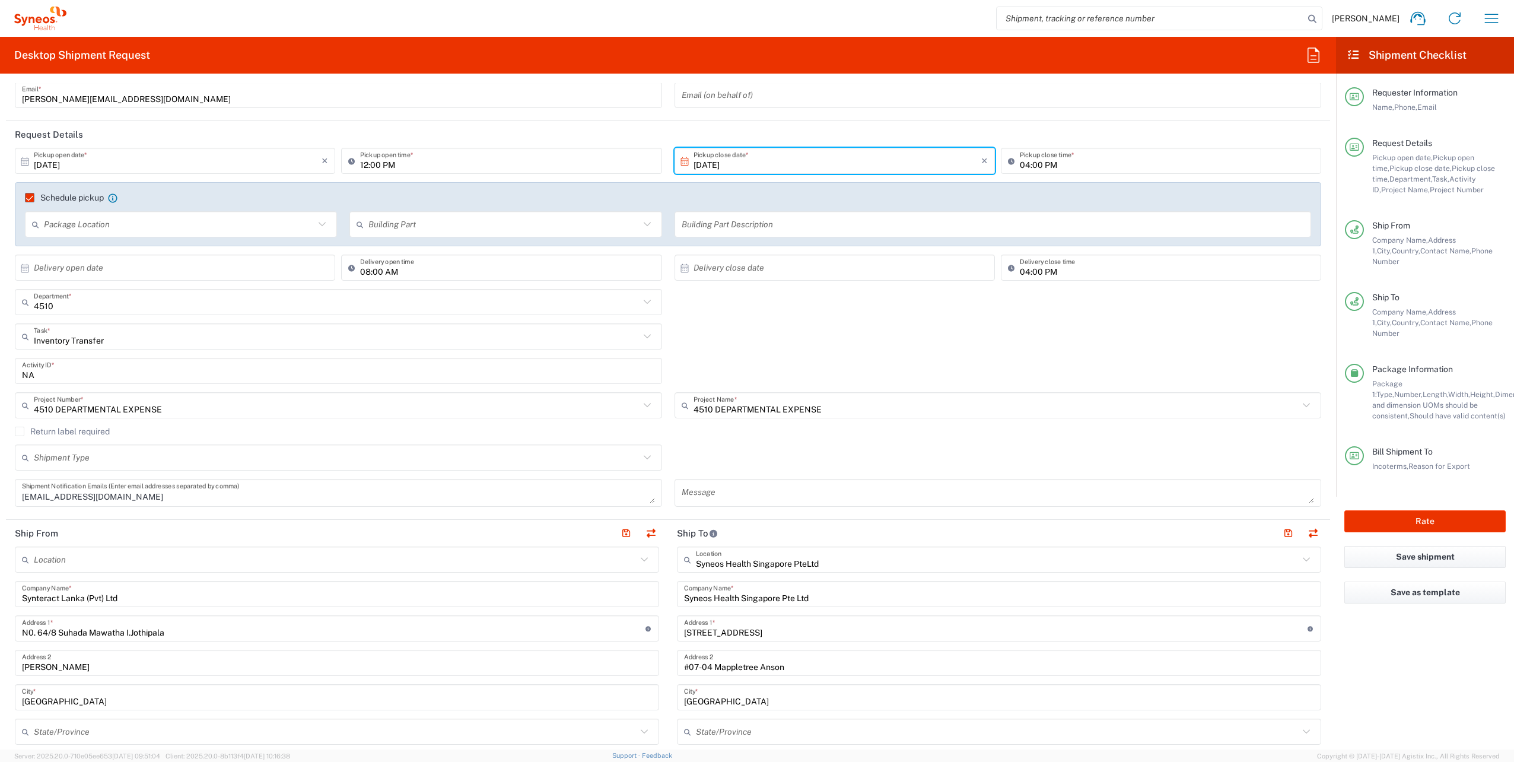
scroll to position [0, 0]
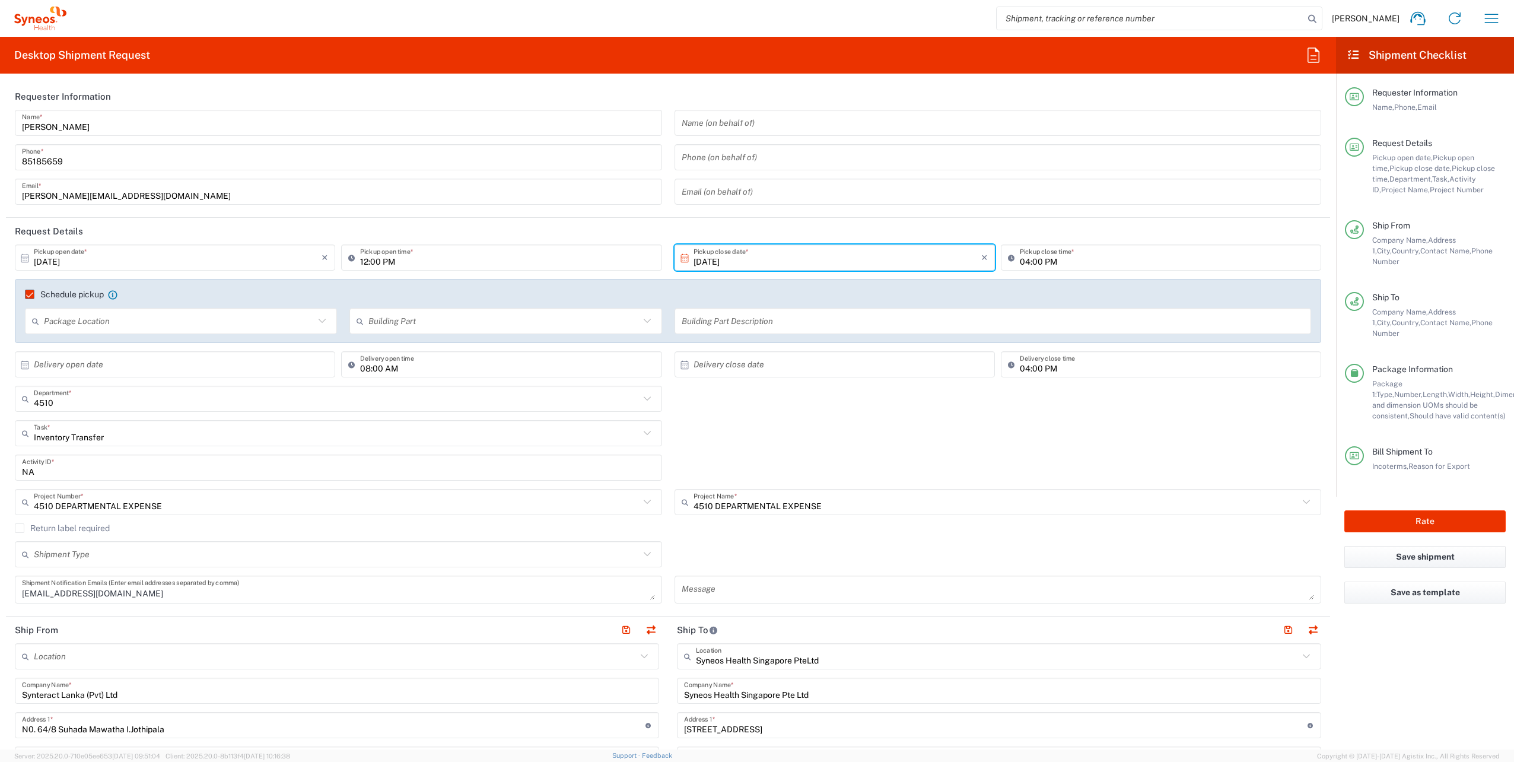
click at [714, 444] on div "Inventory Transfer Task * Inventory Transfer Break/Fix New Hire Other Refresh" at bounding box center [668, 437] width 1319 height 34
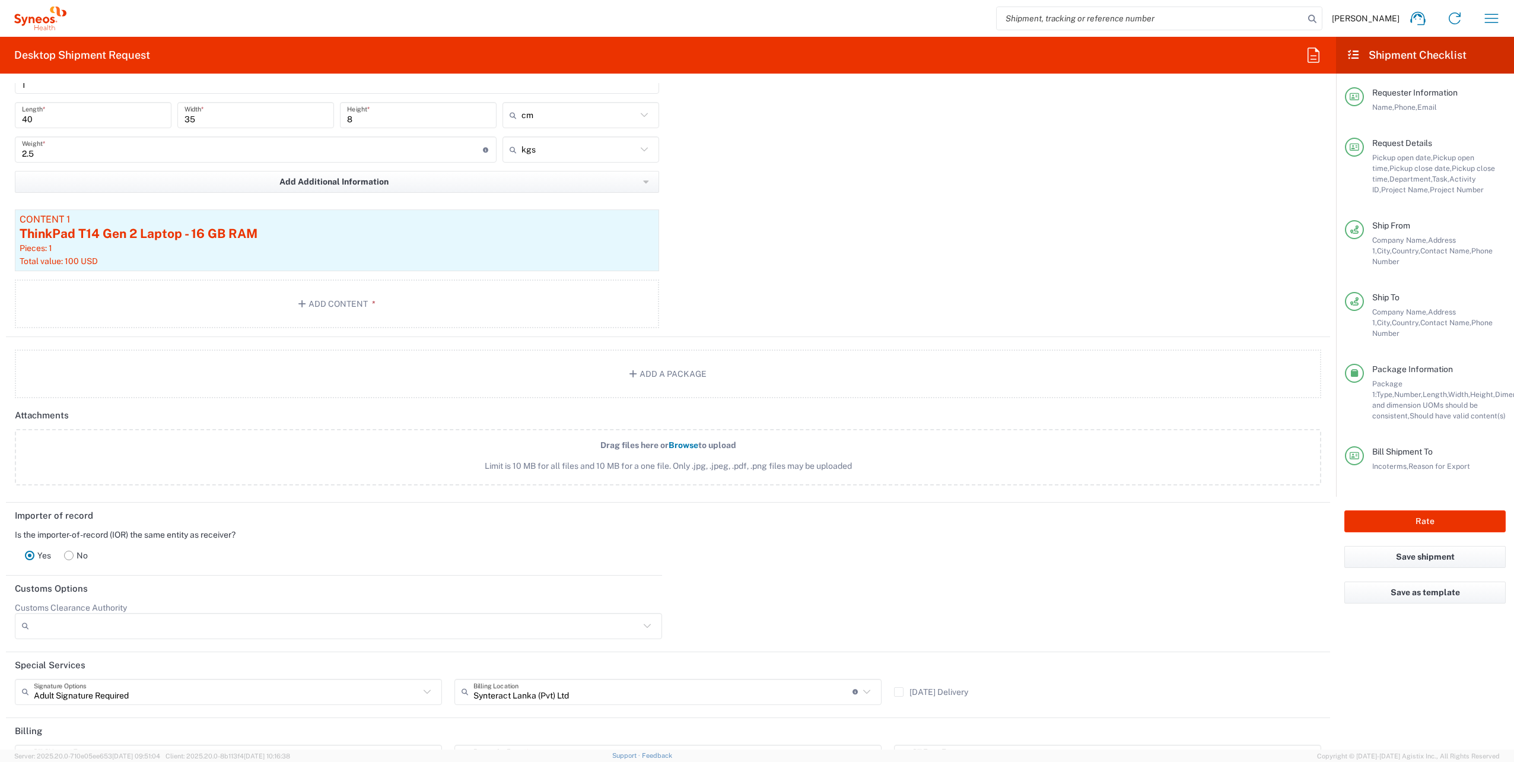
scroll to position [1379, 0]
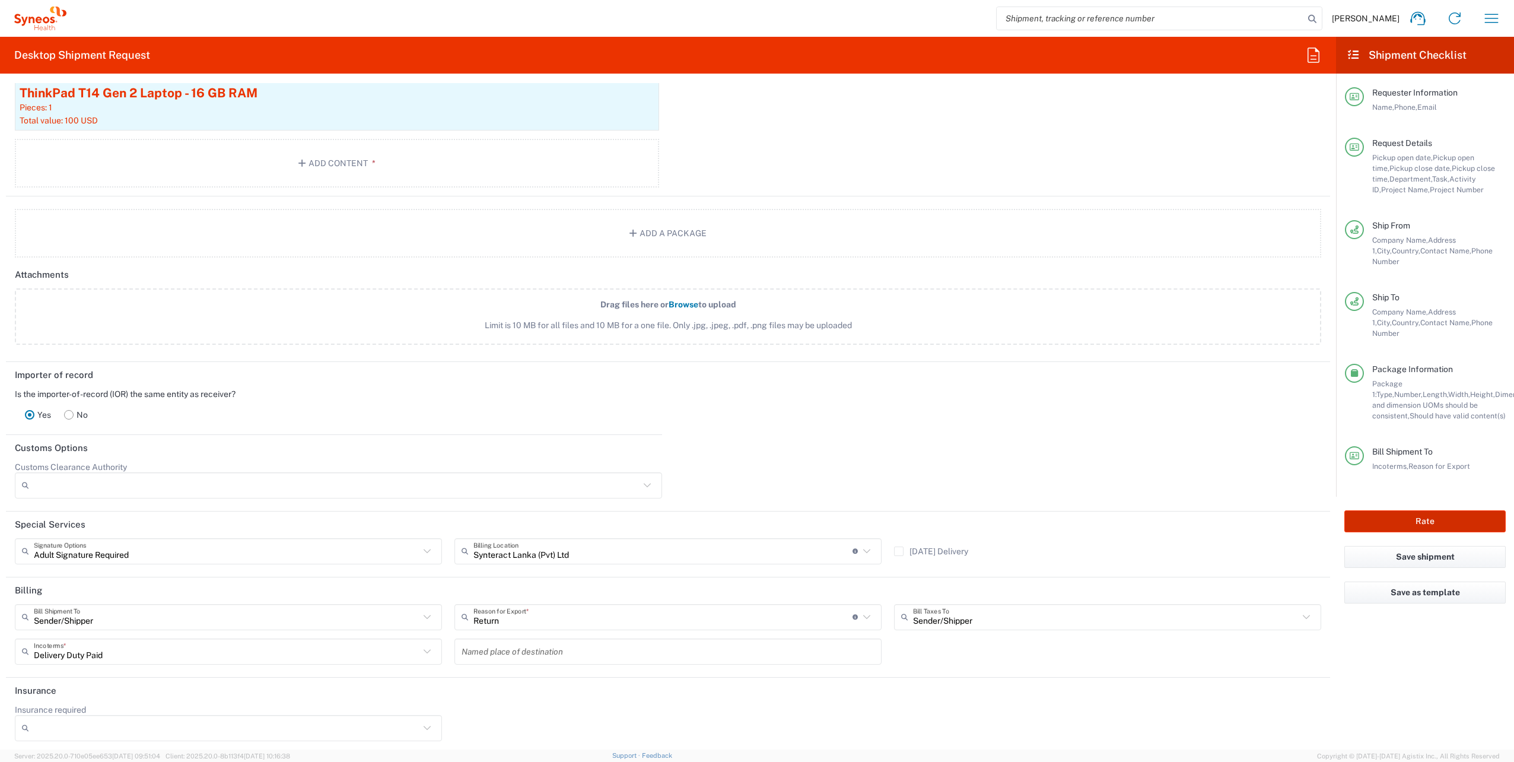
click at [1444, 510] on button "Rate" at bounding box center [1425, 521] width 161 height 22
type input "4510 DEPARTMENTAL EXPENSE"
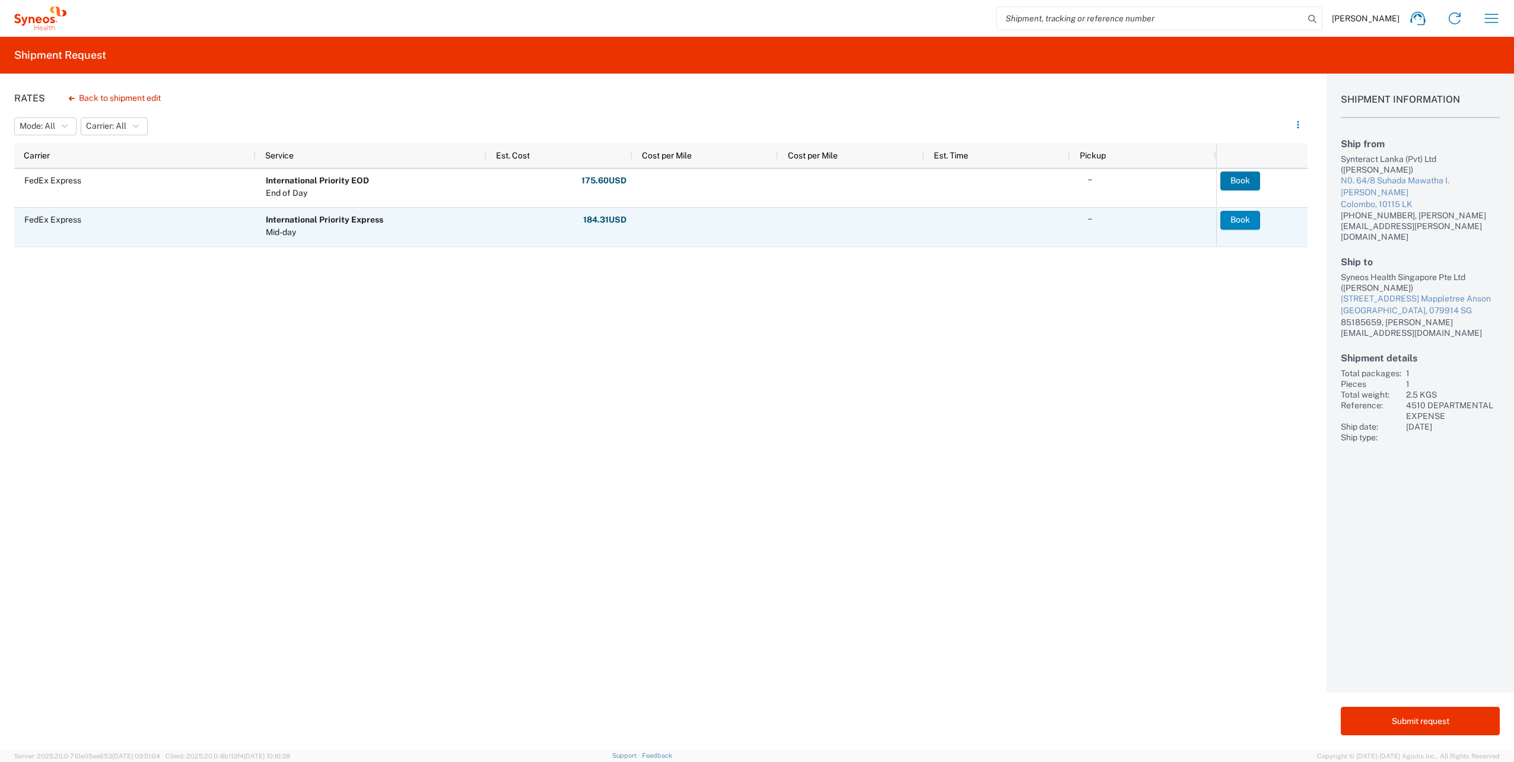
click at [1256, 223] on button "Book" at bounding box center [1241, 220] width 40 height 19
